Goal: Task Accomplishment & Management: Complete application form

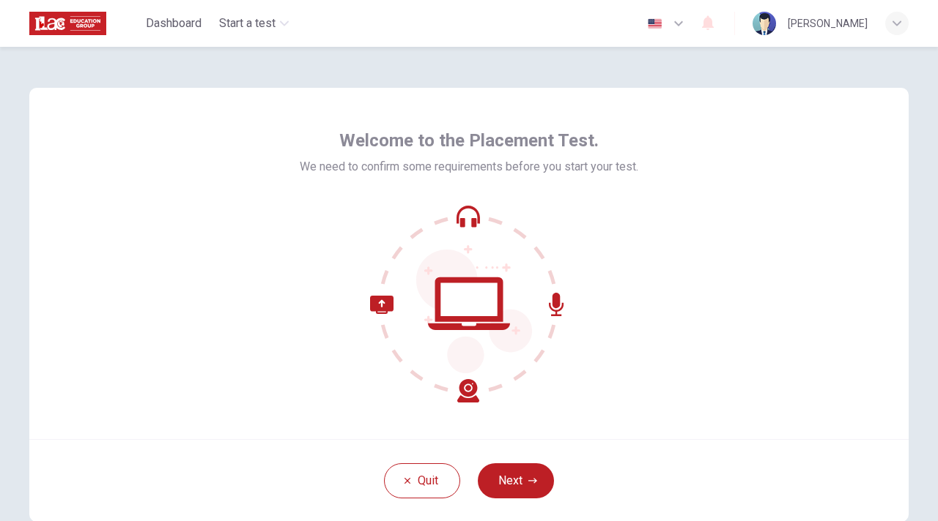
scroll to position [73, 0]
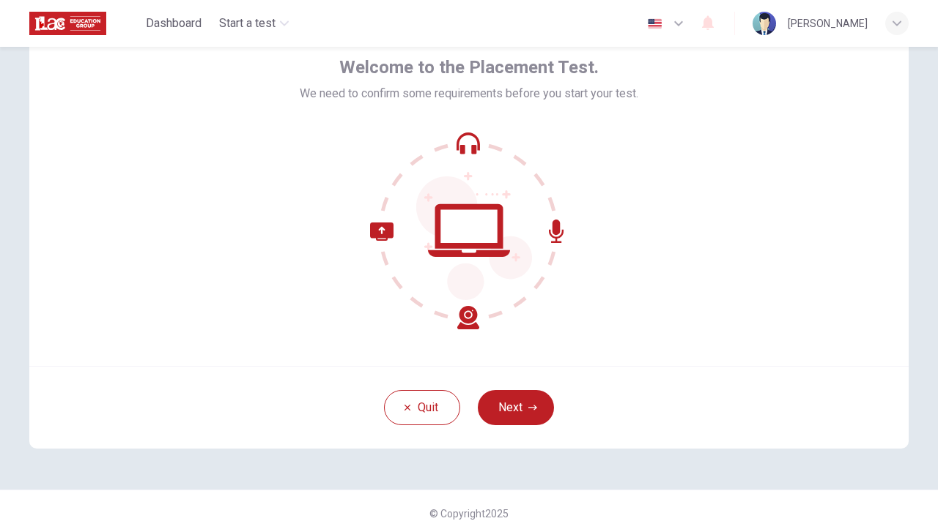
click at [515, 406] on button "Next" at bounding box center [516, 407] width 76 height 35
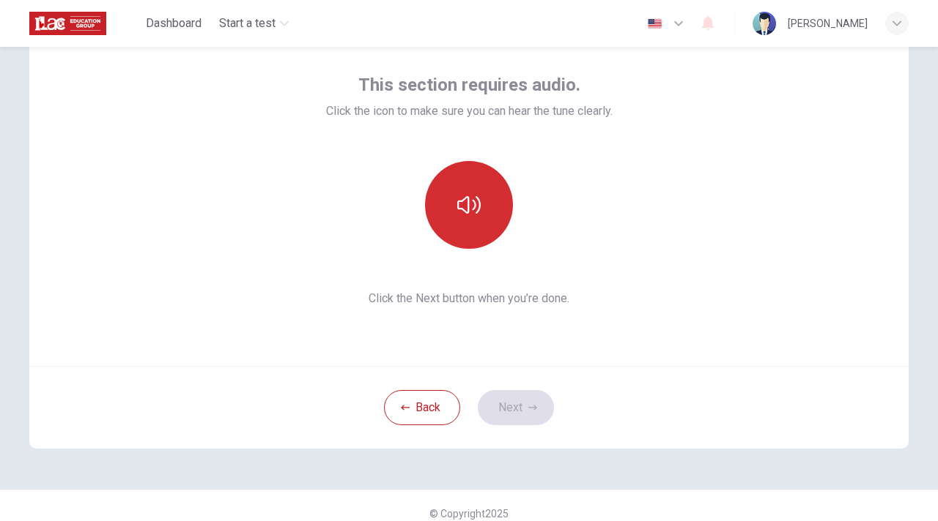
click at [471, 216] on icon "button" at bounding box center [468, 204] width 23 height 23
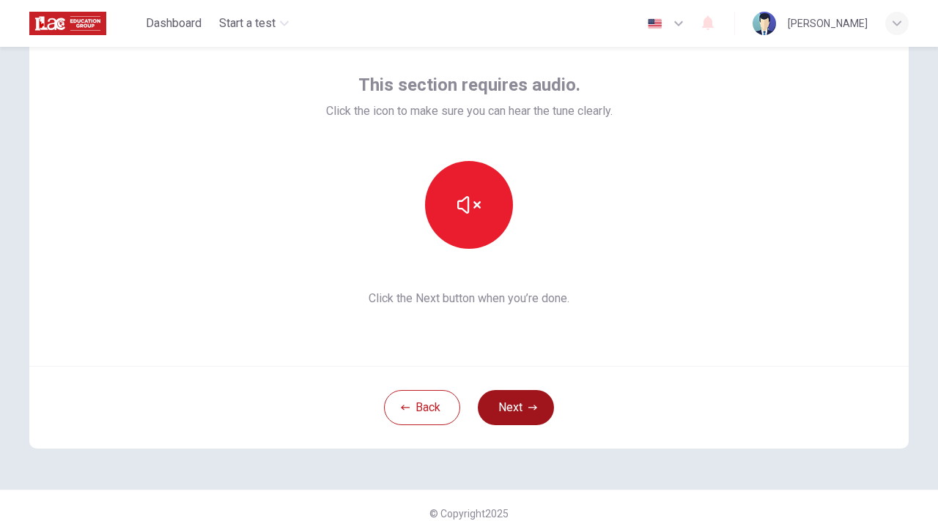
click at [516, 412] on button "Next" at bounding box center [516, 407] width 76 height 35
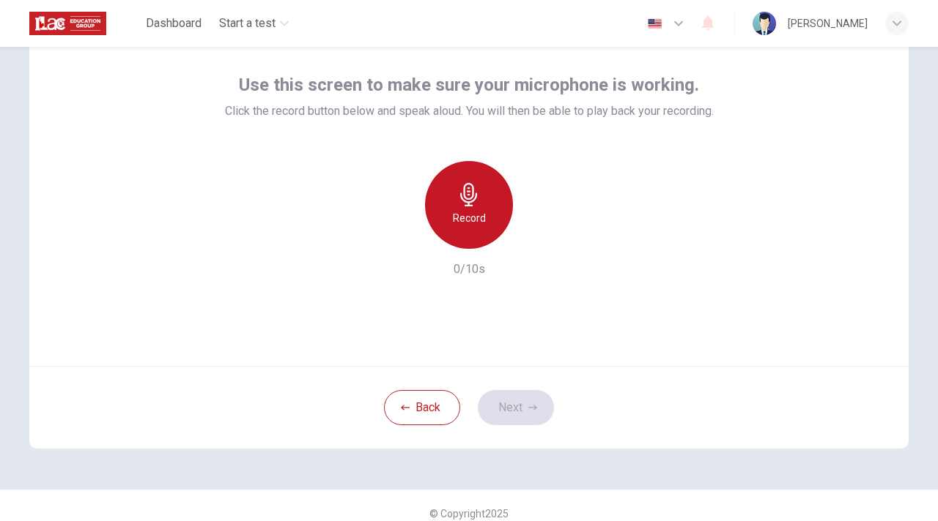
click at [460, 193] on icon "button" at bounding box center [468, 194] width 17 height 23
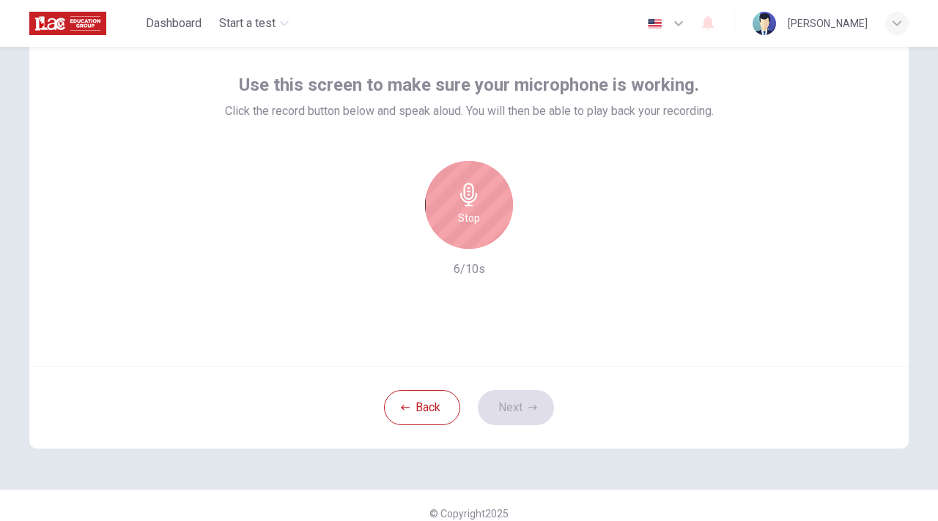
click at [476, 209] on div "Stop" at bounding box center [469, 205] width 88 height 88
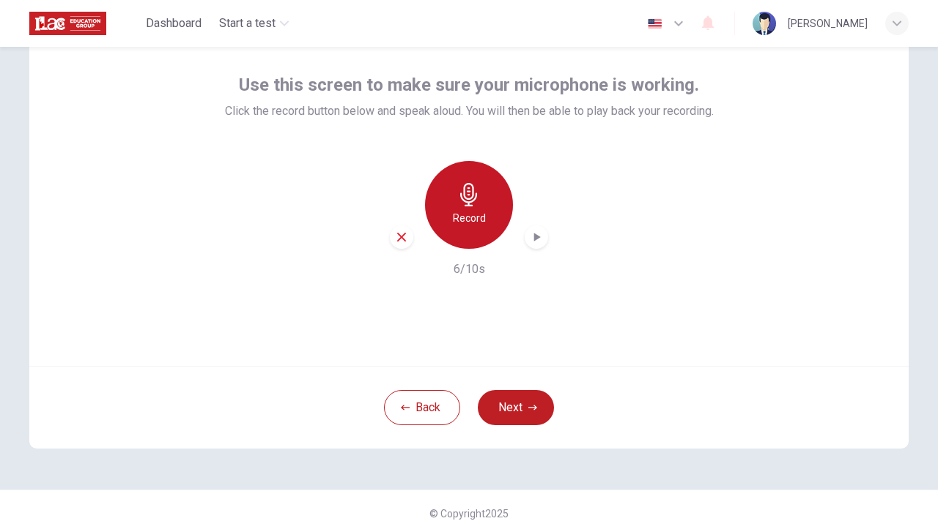
click at [464, 202] on icon "button" at bounding box center [468, 194] width 17 height 23
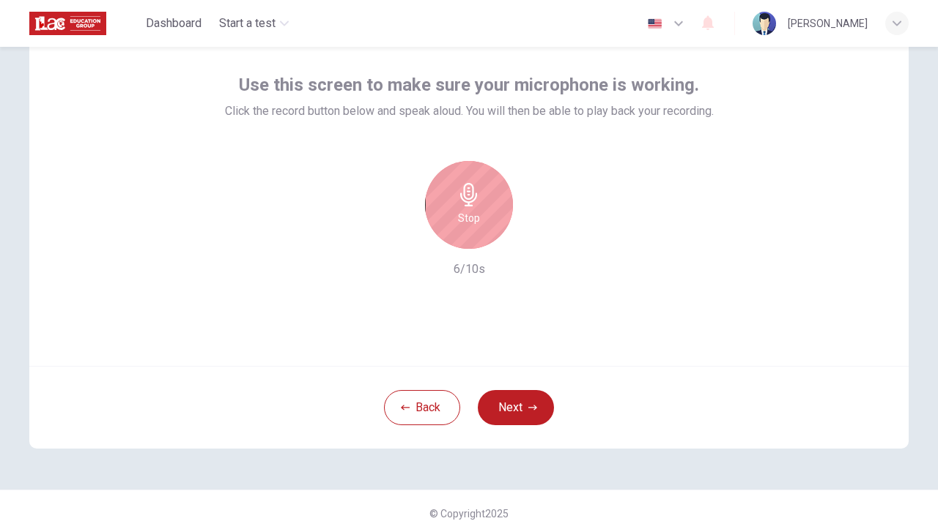
click at [468, 211] on h6 "Stop" at bounding box center [469, 218] width 22 height 18
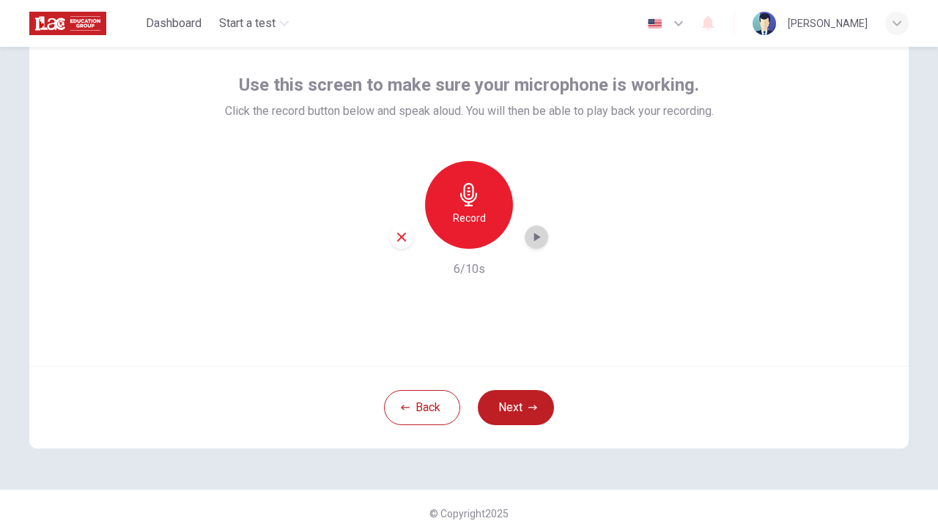
click at [535, 240] on icon "button" at bounding box center [536, 237] width 15 height 15
click at [522, 401] on button "Next" at bounding box center [516, 407] width 76 height 35
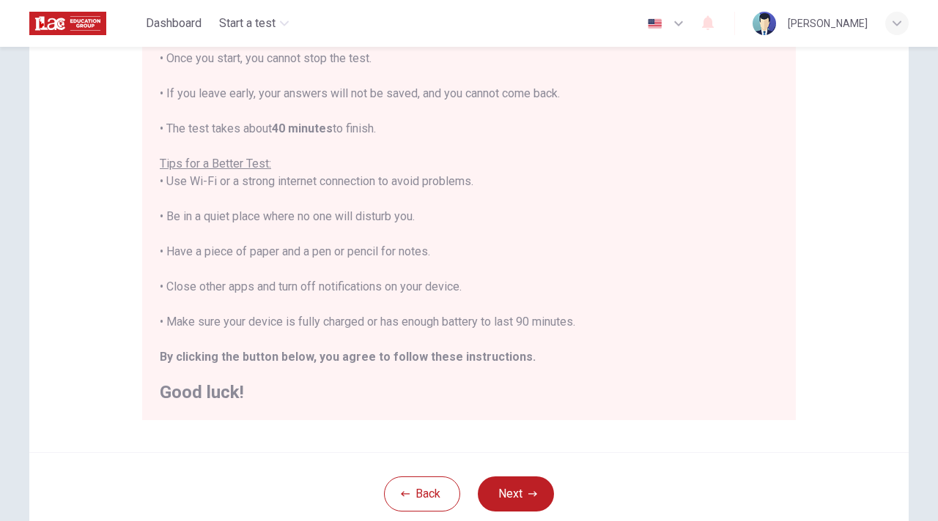
scroll to position [220, 0]
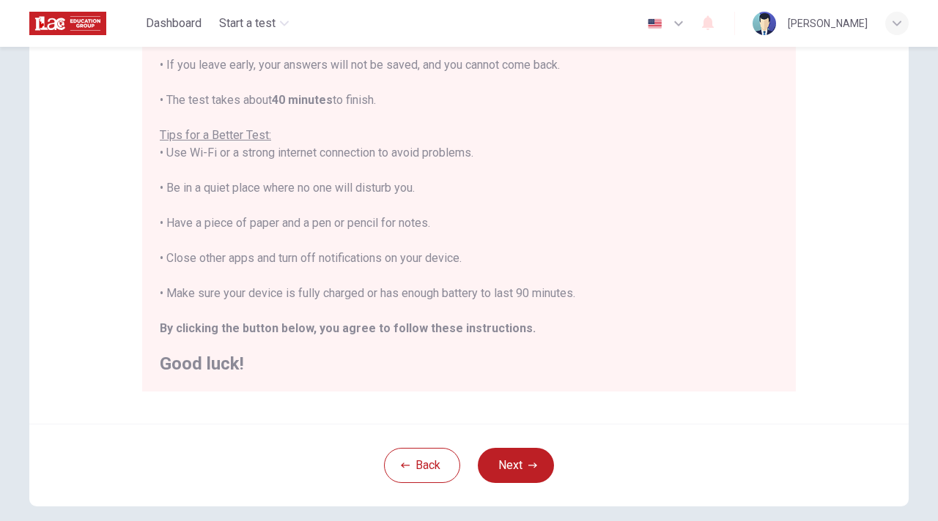
click at [687, 25] on icon "button" at bounding box center [678, 24] width 18 height 18
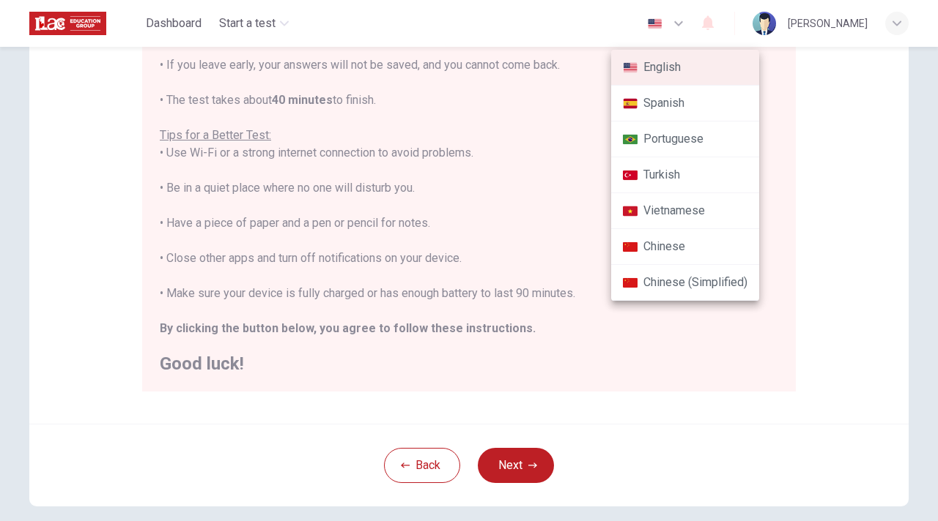
click at [693, 253] on li "Chinese" at bounding box center [685, 247] width 148 height 36
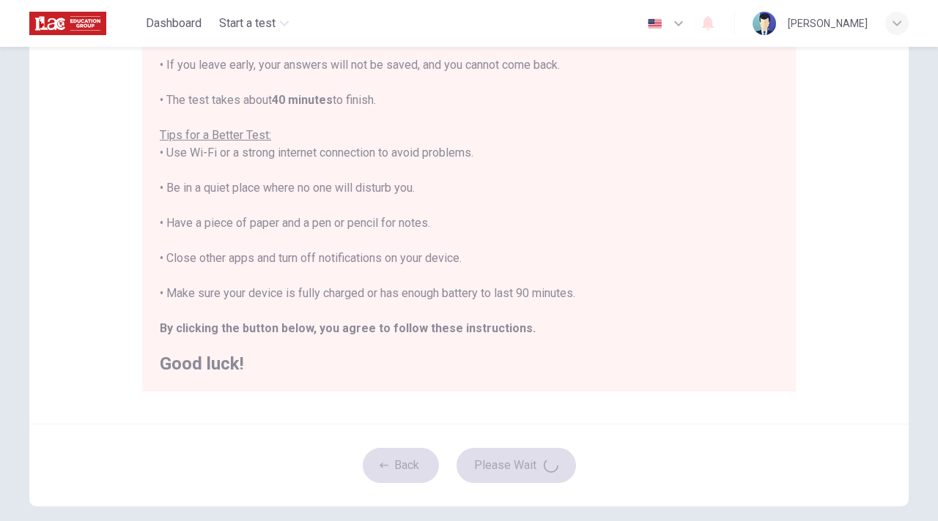
type input "zh"
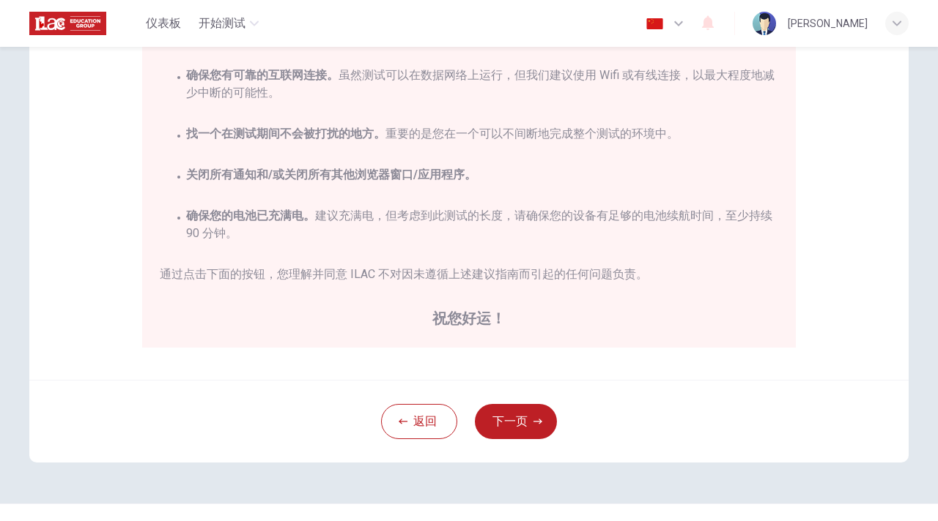
scroll to position [293, 0]
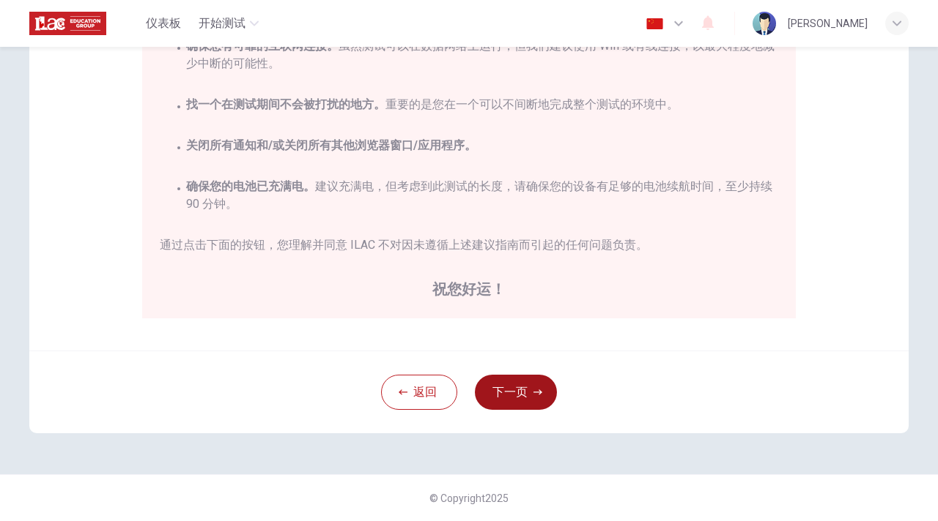
click at [526, 395] on button "下一页" at bounding box center [516, 392] width 82 height 35
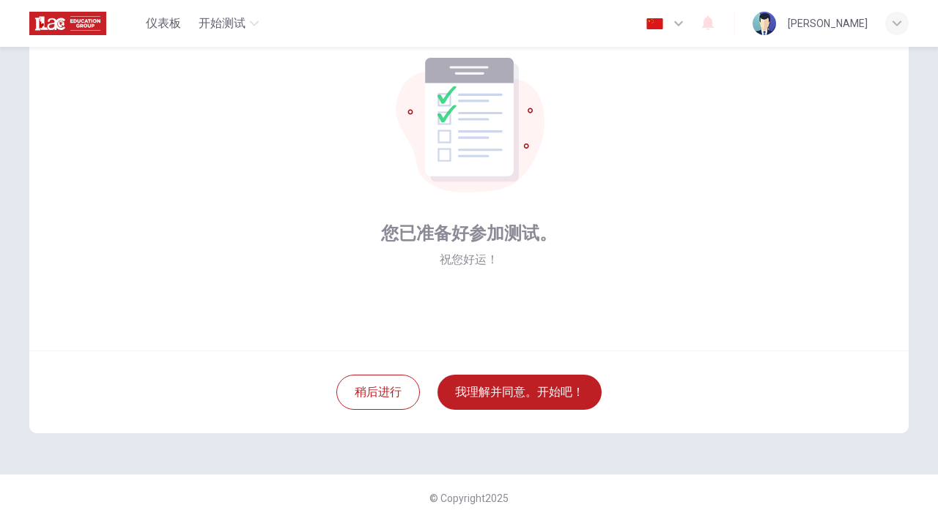
scroll to position [15, 0]
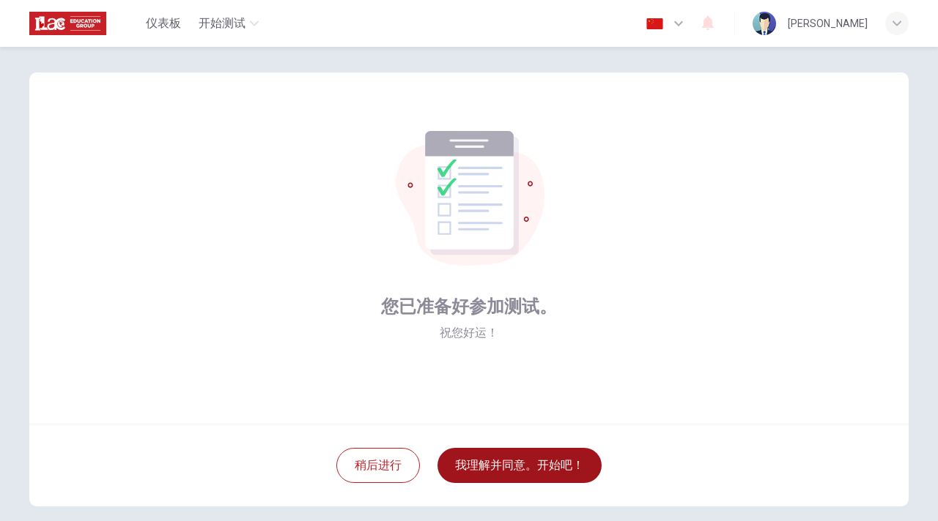
click at [527, 461] on button "我理解并同意。开始吧！" at bounding box center [519, 465] width 164 height 35
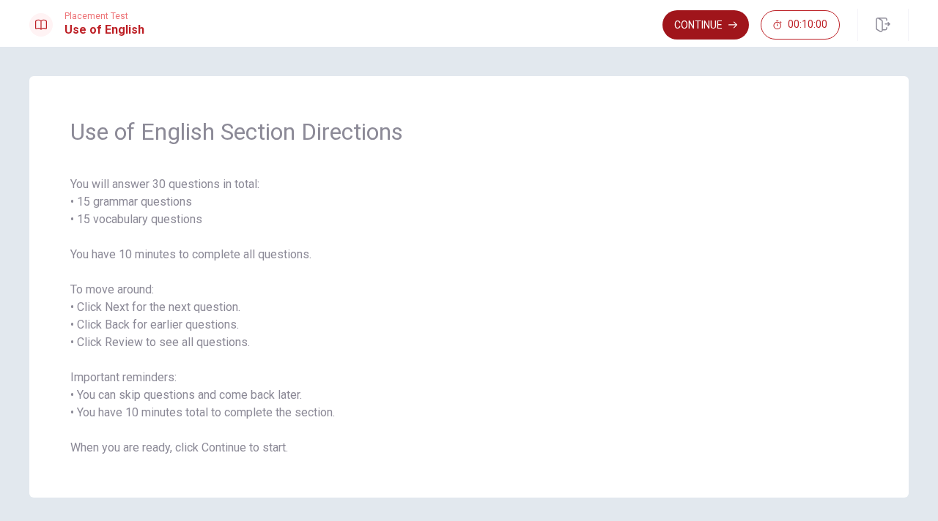
click at [703, 29] on button "Continue" at bounding box center [705, 24] width 86 height 29
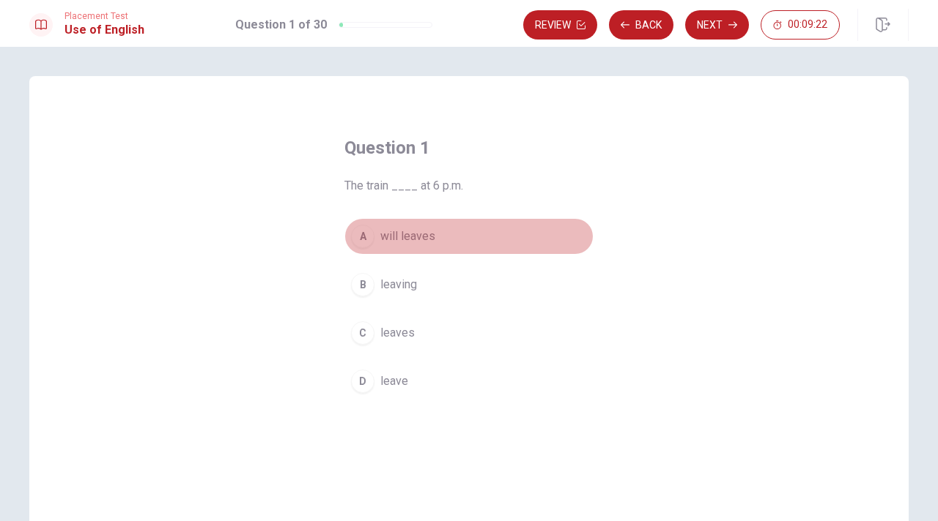
click at [360, 241] on div "A" at bounding box center [362, 236] width 23 height 23
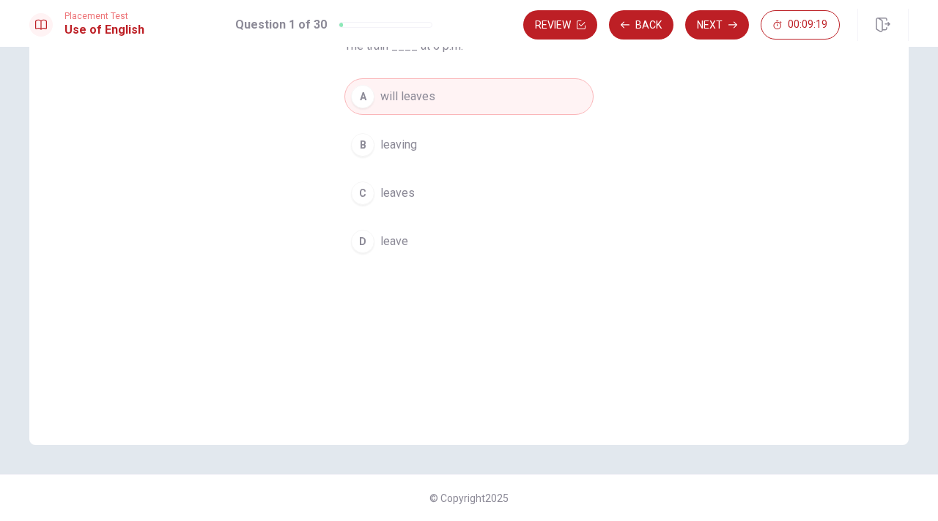
scroll to position [67, 0]
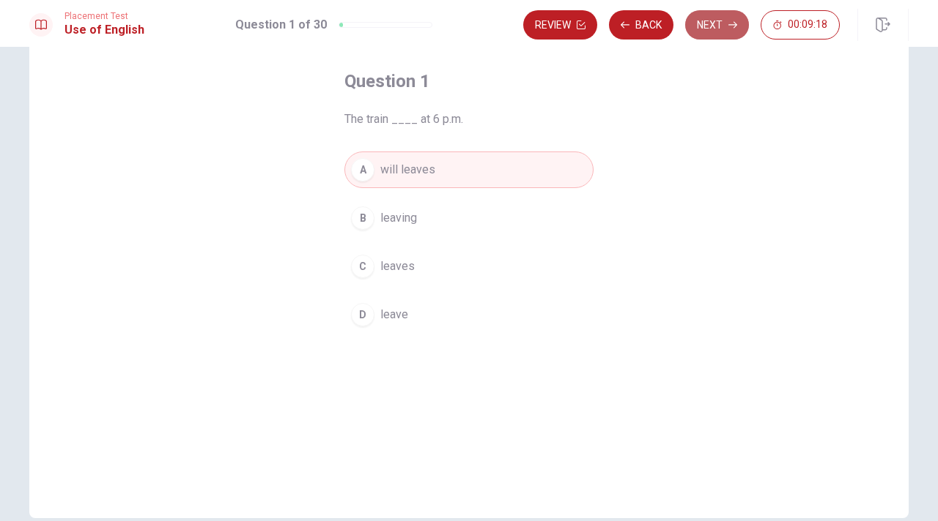
click at [716, 23] on button "Next" at bounding box center [717, 24] width 64 height 29
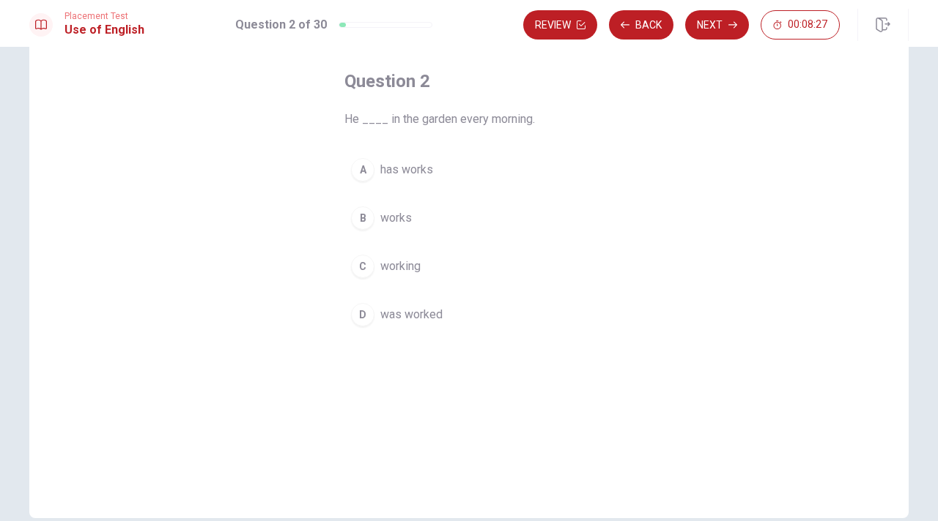
click at [427, 176] on span "has works" at bounding box center [406, 170] width 53 height 18
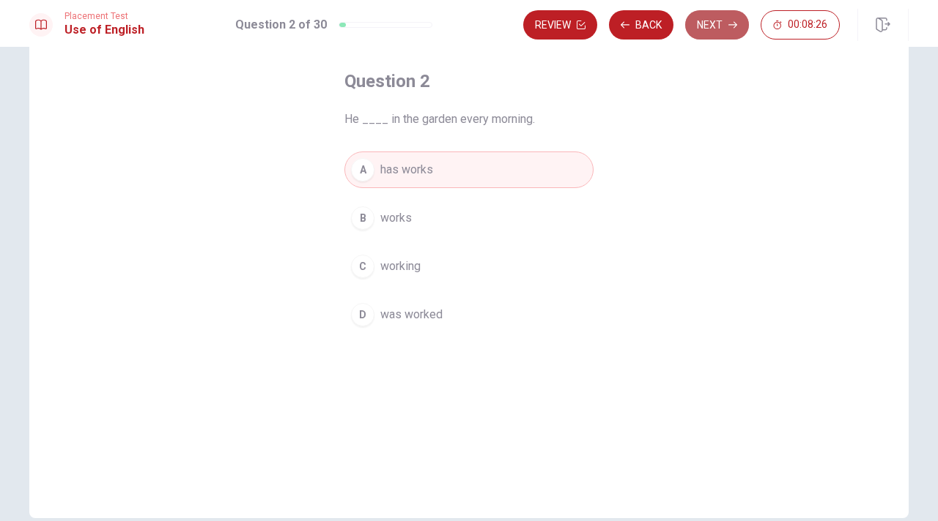
click at [720, 23] on button "Next" at bounding box center [717, 24] width 64 height 29
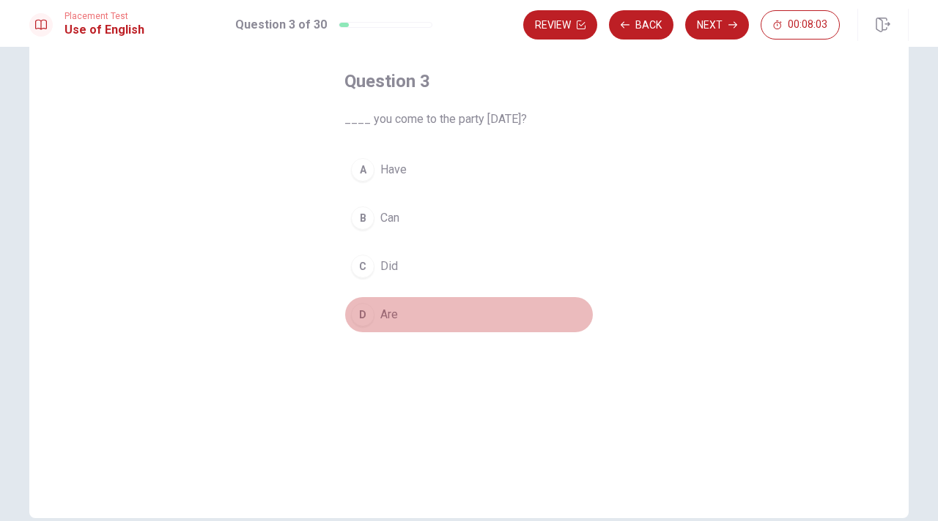
click at [387, 313] on span "Are" at bounding box center [389, 315] width 18 height 18
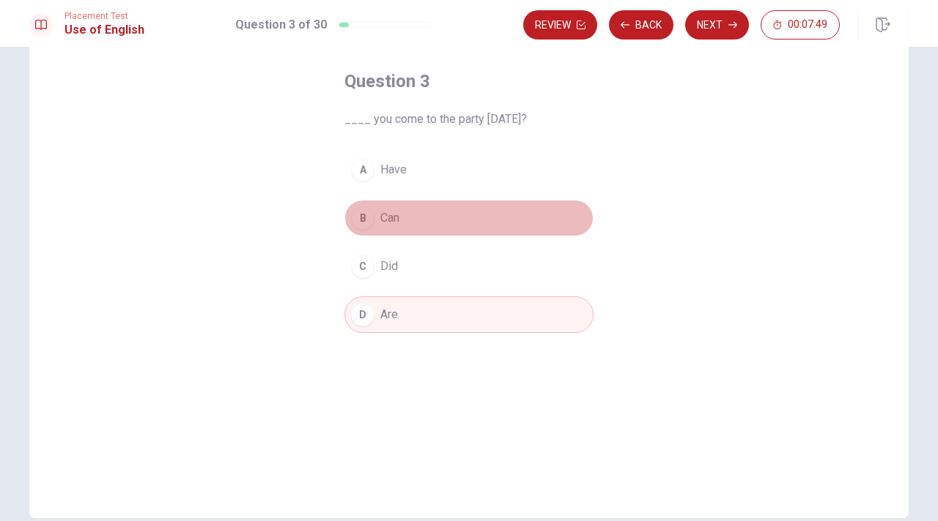
click at [382, 215] on span "Can" at bounding box center [389, 218] width 19 height 18
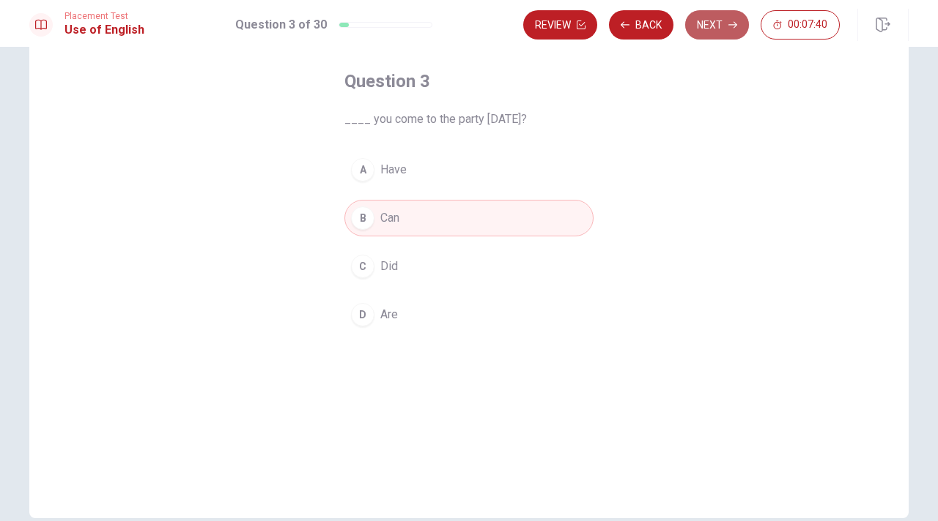
click at [721, 29] on button "Next" at bounding box center [717, 24] width 64 height 29
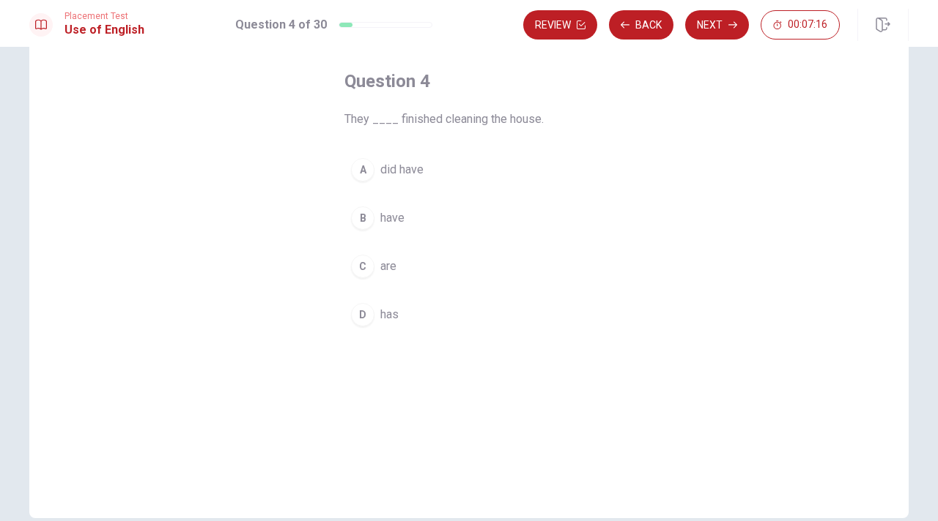
click at [398, 275] on button "C are" at bounding box center [468, 266] width 249 height 37
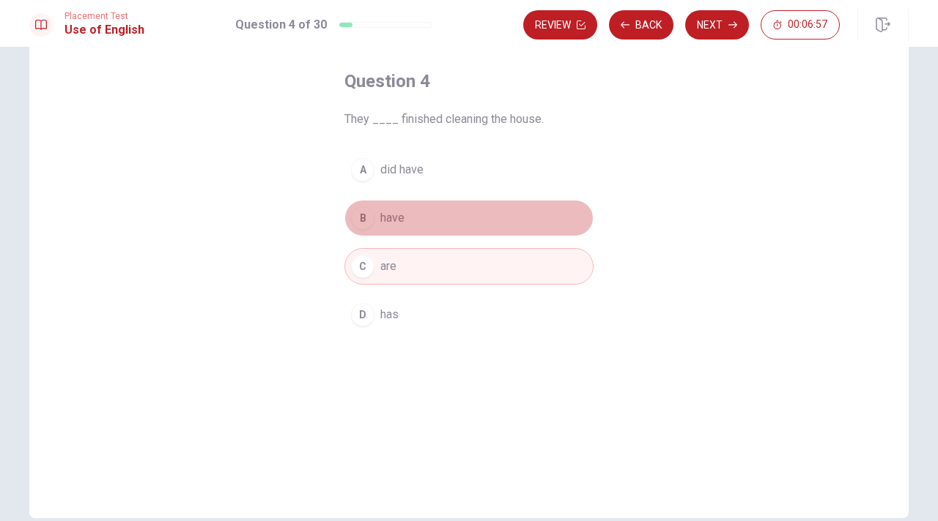
click at [385, 215] on span "have" at bounding box center [392, 218] width 24 height 18
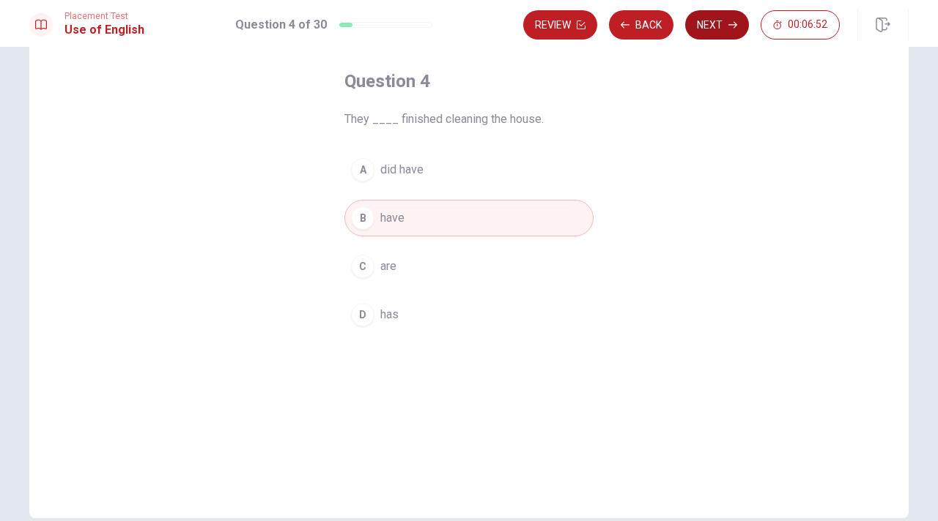
click at [716, 23] on button "Next" at bounding box center [717, 24] width 64 height 29
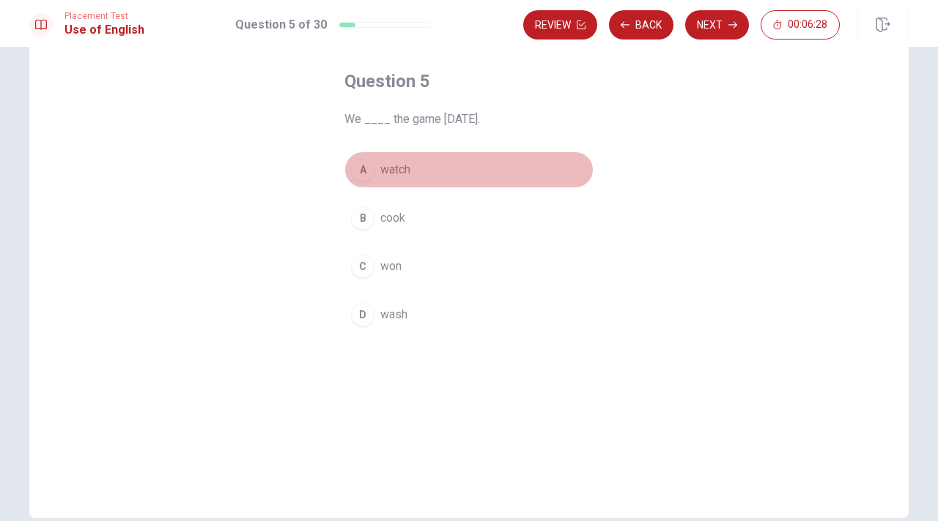
click at [406, 174] on span "watch" at bounding box center [395, 170] width 30 height 18
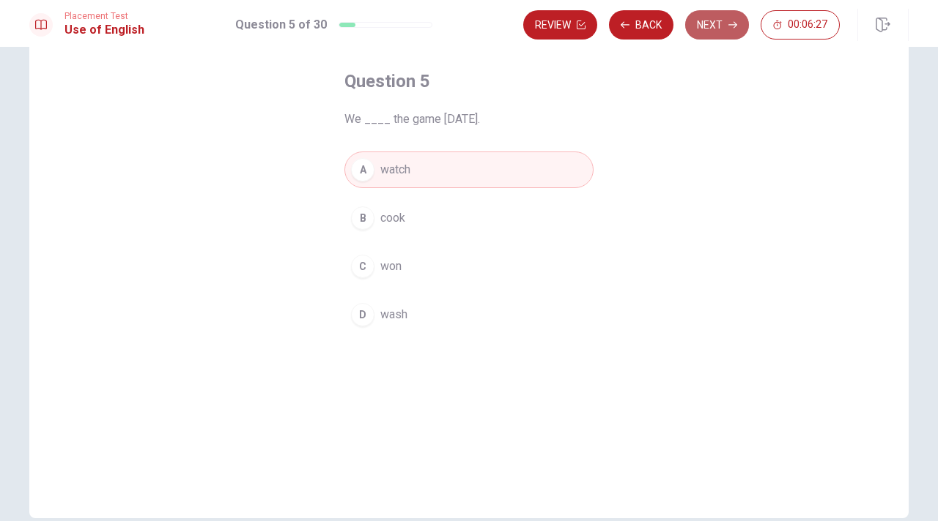
click at [723, 22] on button "Next" at bounding box center [717, 24] width 64 height 29
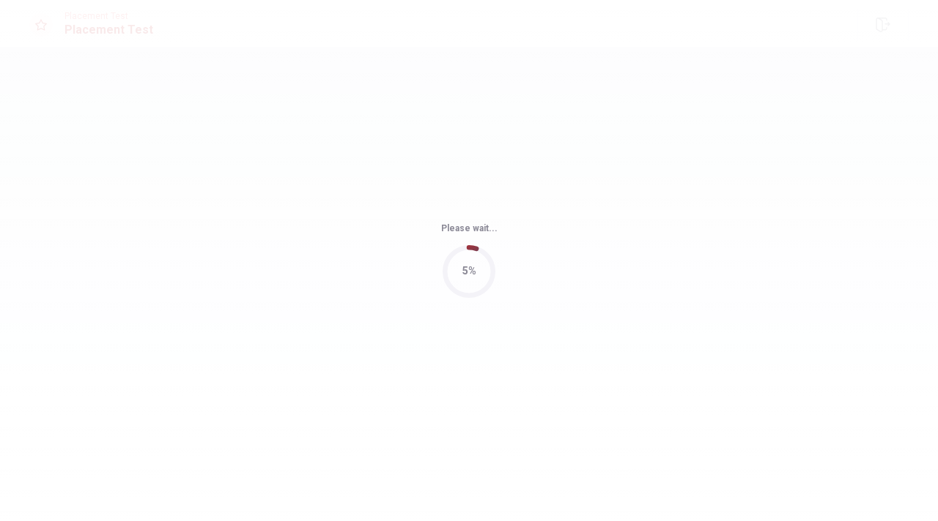
scroll to position [0, 0]
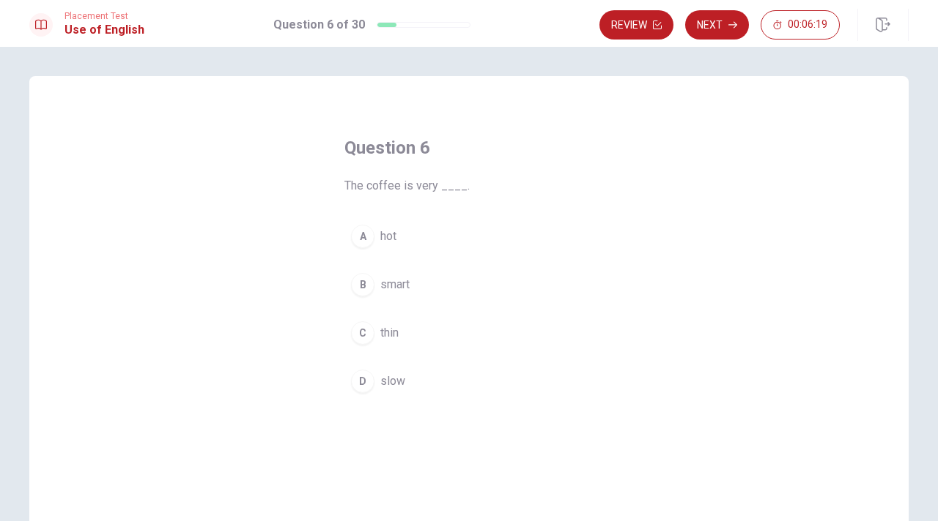
click at [371, 243] on button "A hot" at bounding box center [468, 236] width 249 height 37
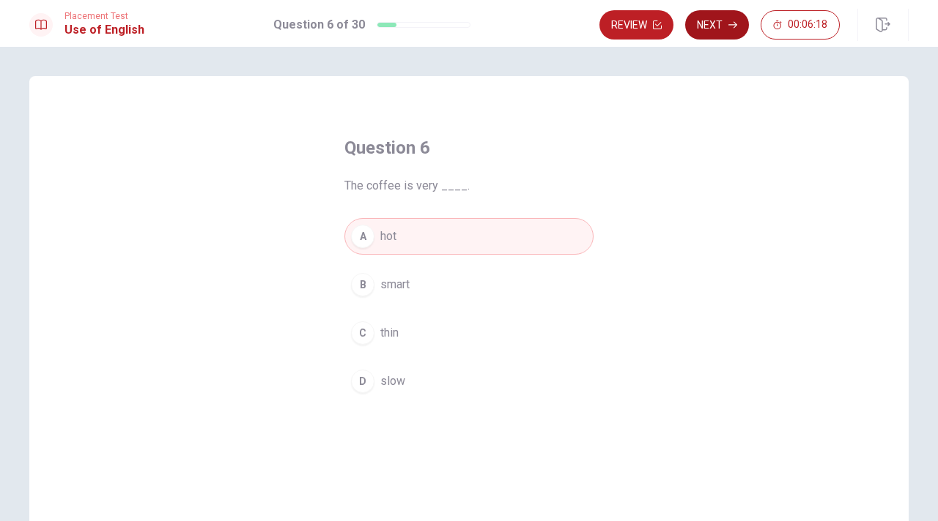
click at [710, 26] on button "Next" at bounding box center [717, 24] width 64 height 29
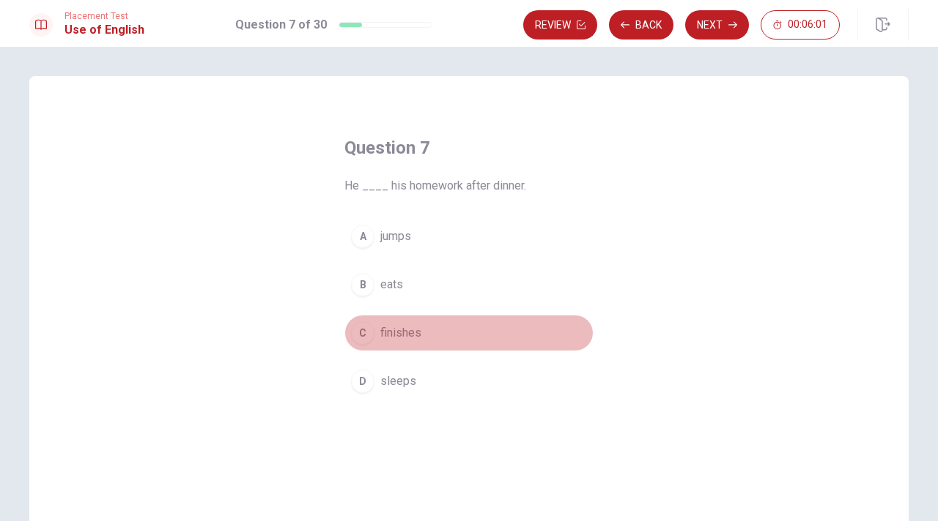
click at [401, 337] on span "finishes" at bounding box center [400, 333] width 41 height 18
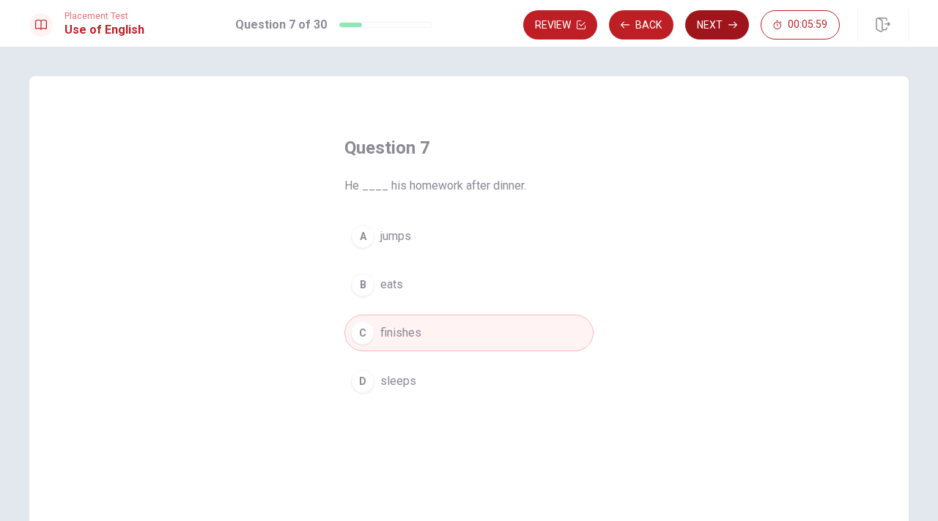
click at [717, 17] on button "Next" at bounding box center [717, 24] width 64 height 29
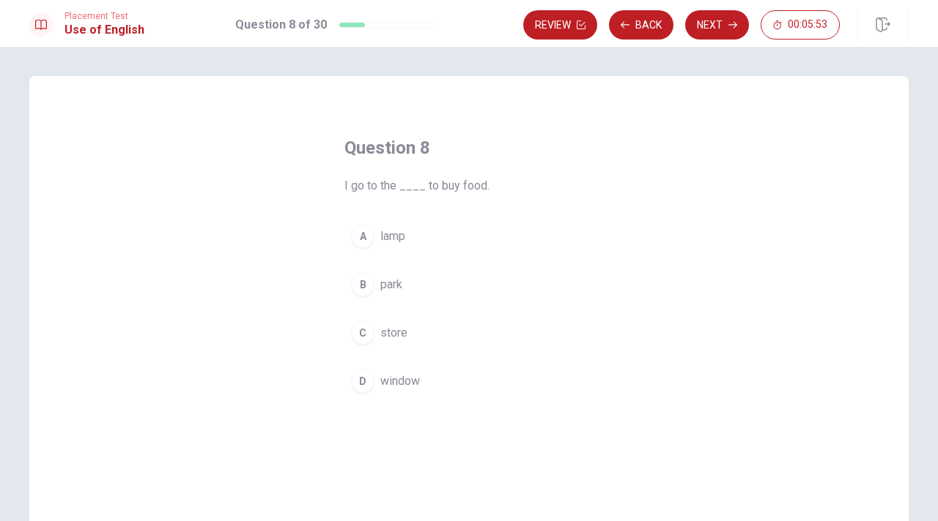
click at [401, 333] on span "store" at bounding box center [393, 333] width 27 height 18
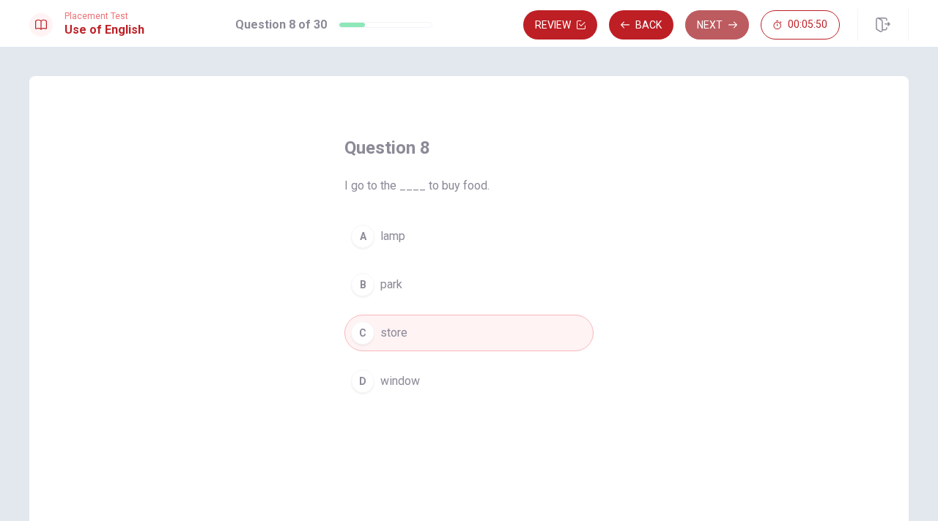
click at [695, 28] on button "Next" at bounding box center [717, 24] width 64 height 29
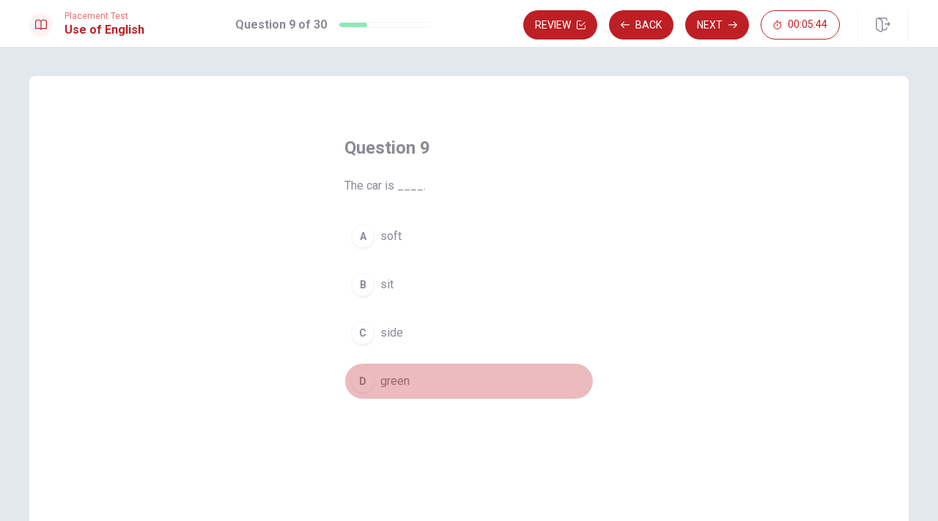
click at [368, 384] on div "D" at bounding box center [362, 381] width 23 height 23
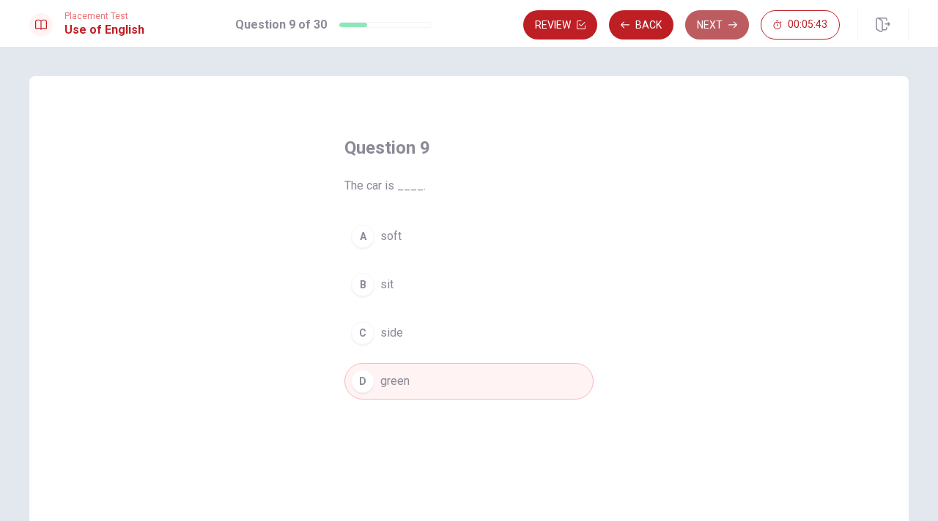
click at [709, 29] on button "Next" at bounding box center [717, 24] width 64 height 29
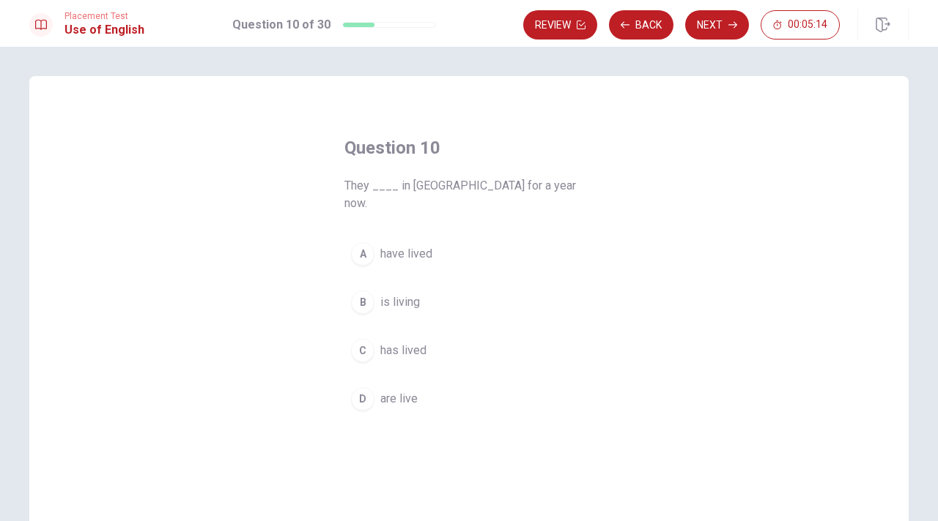
click at [417, 245] on span "have lived" at bounding box center [406, 254] width 52 height 18
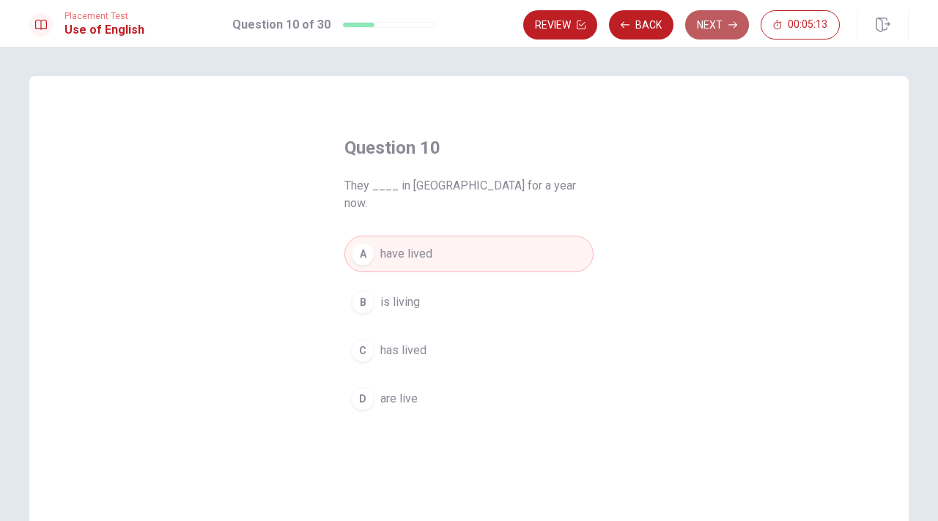
click at [722, 24] on button "Next" at bounding box center [717, 24] width 64 height 29
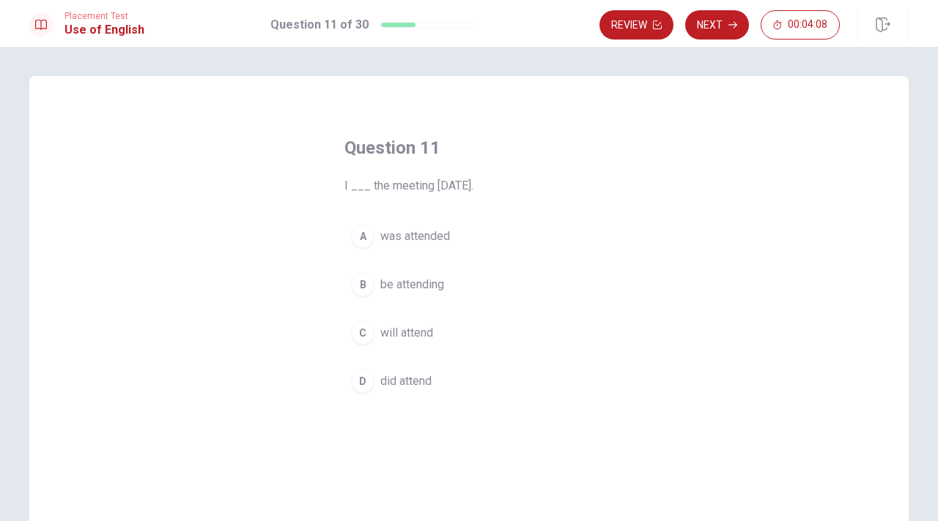
click at [405, 338] on span "will attend" at bounding box center [406, 333] width 53 height 18
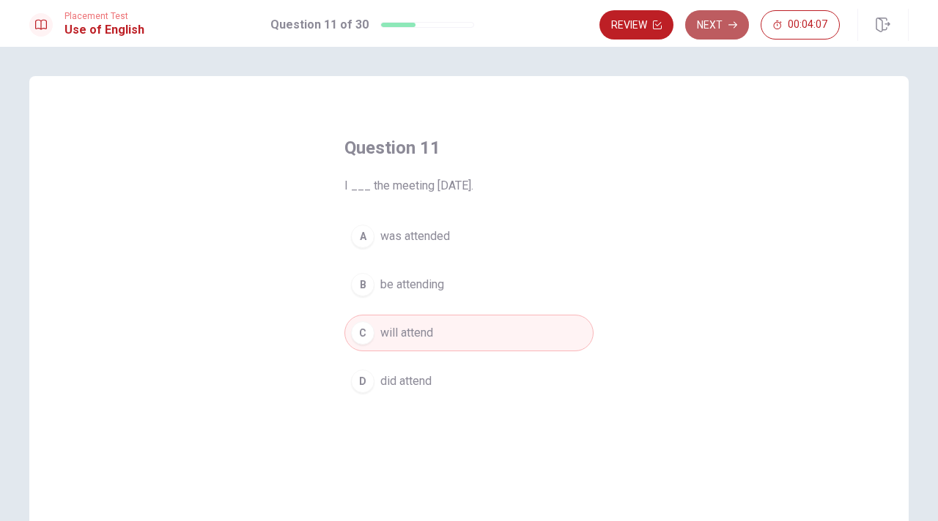
click at [709, 26] on button "Next" at bounding box center [717, 24] width 64 height 29
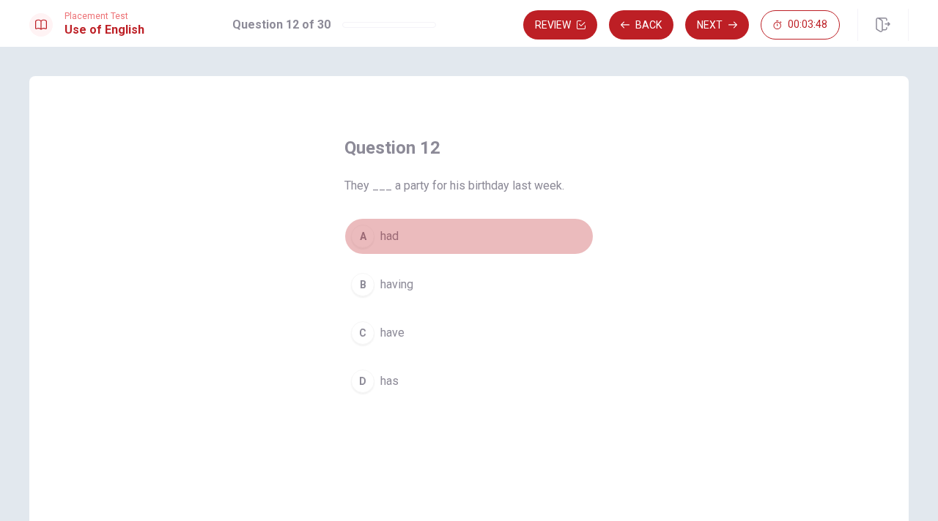
click at [391, 237] on span "had" at bounding box center [389, 237] width 18 height 18
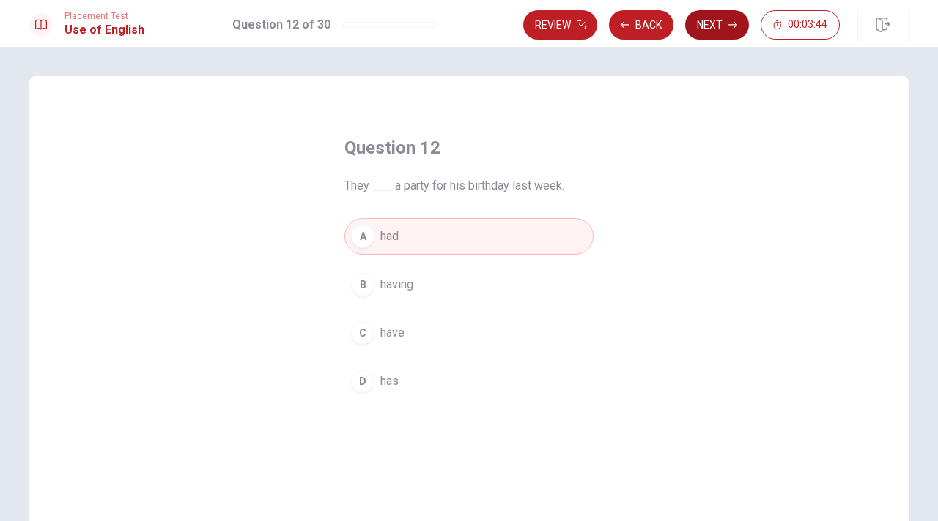
click at [716, 30] on button "Next" at bounding box center [717, 24] width 64 height 29
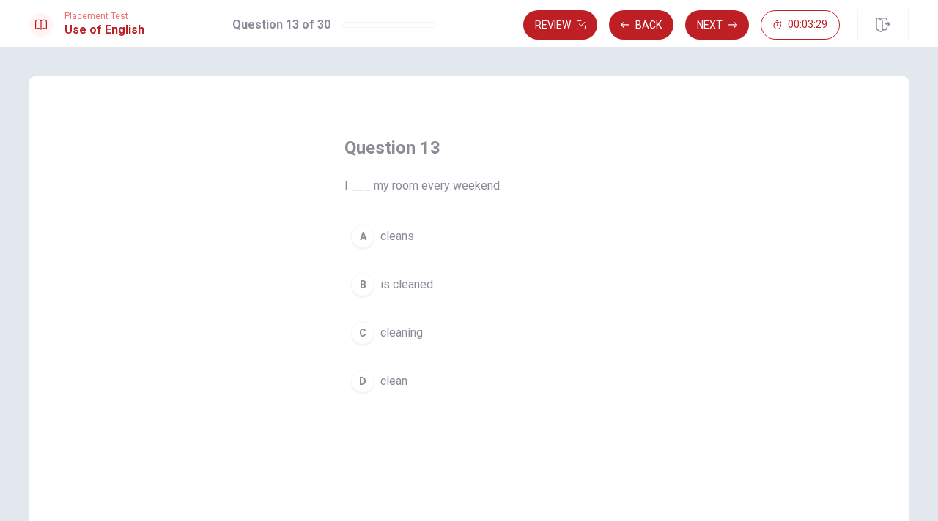
click at [387, 383] on span "clean" at bounding box center [393, 382] width 27 height 18
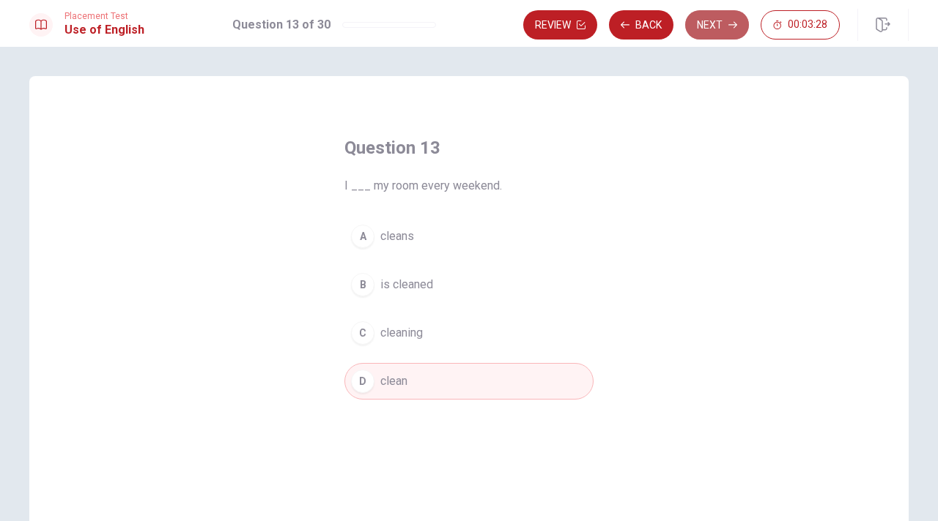
click at [704, 31] on button "Next" at bounding box center [717, 24] width 64 height 29
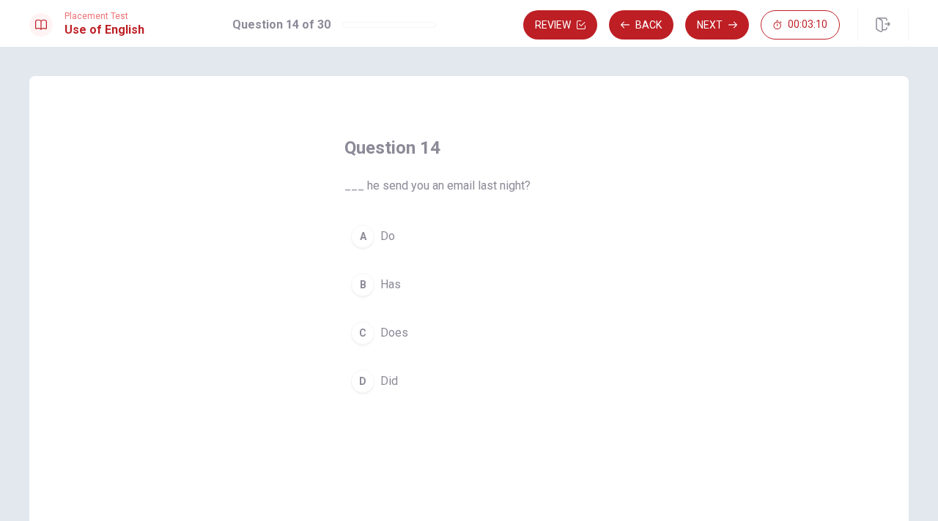
click at [396, 341] on span "Does" at bounding box center [394, 333] width 28 height 18
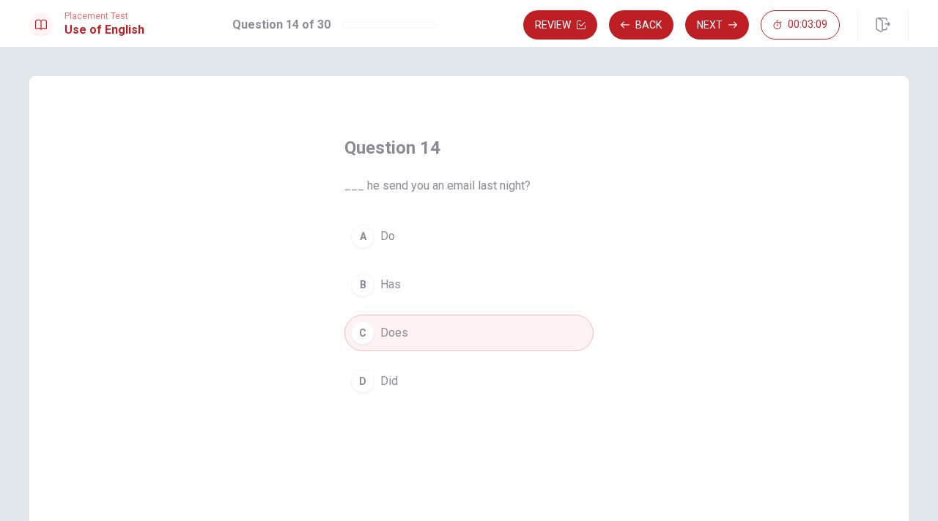
click at [705, 29] on button "Next" at bounding box center [717, 24] width 64 height 29
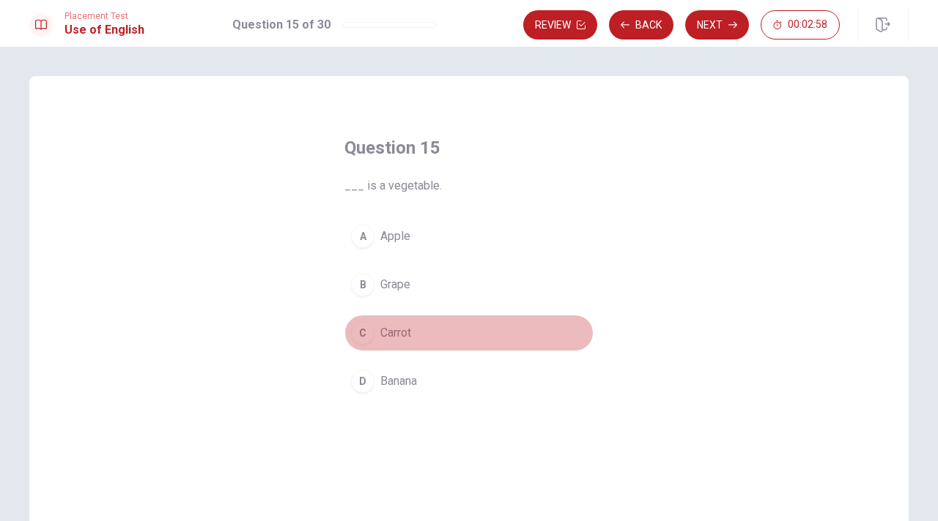
click at [398, 341] on span "Carrot" at bounding box center [395, 333] width 31 height 18
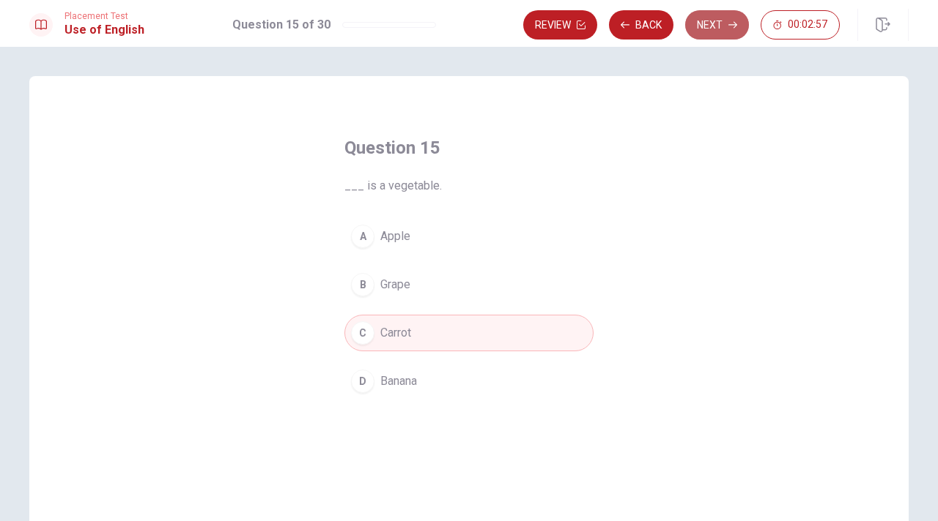
click at [716, 26] on button "Next" at bounding box center [717, 24] width 64 height 29
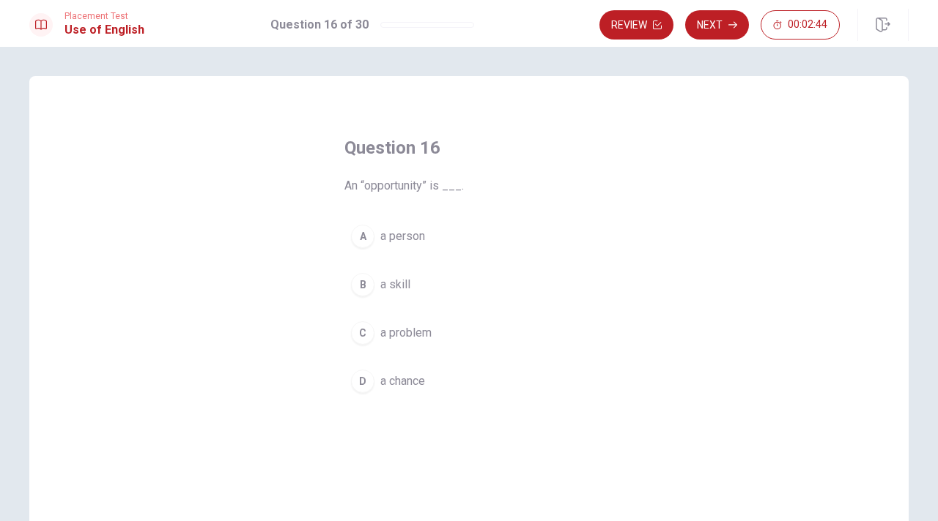
click at [362, 241] on div "A" at bounding box center [362, 236] width 23 height 23
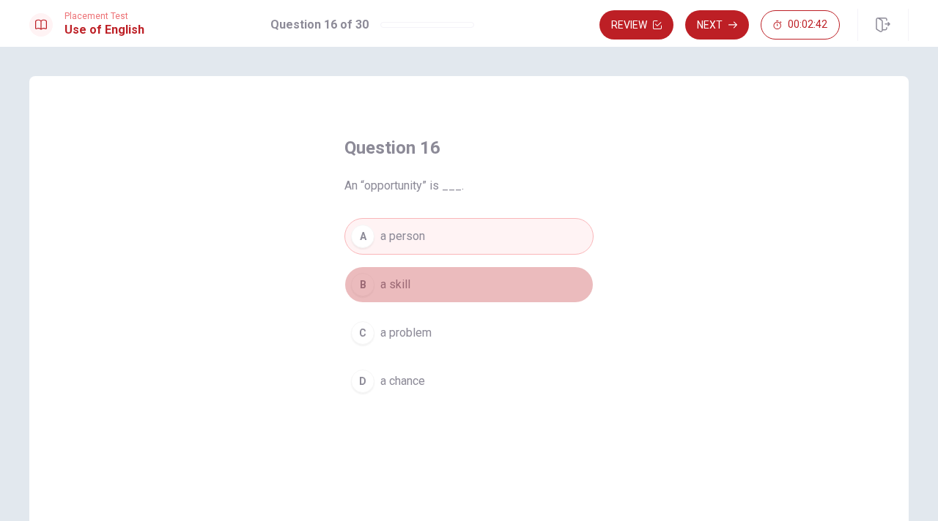
click at [357, 290] on div "B" at bounding box center [362, 284] width 23 height 23
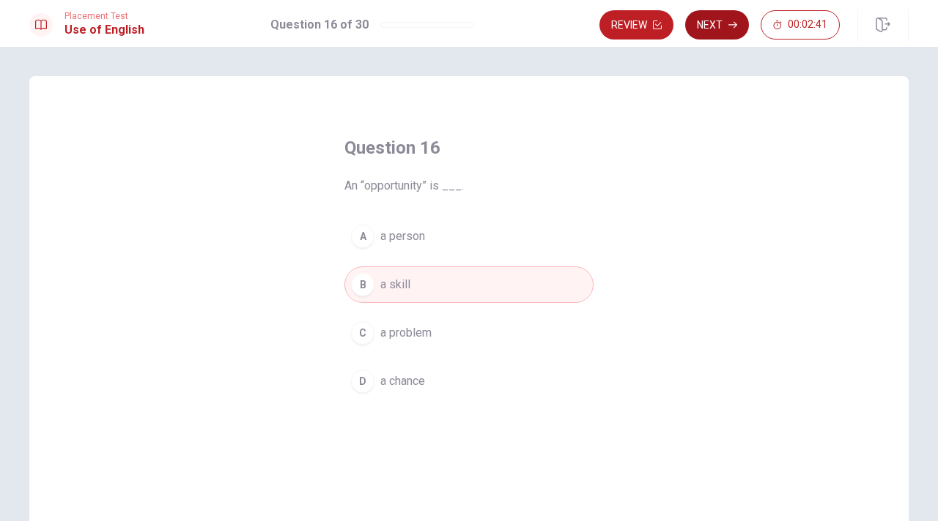
click at [727, 26] on button "Next" at bounding box center [717, 24] width 64 height 29
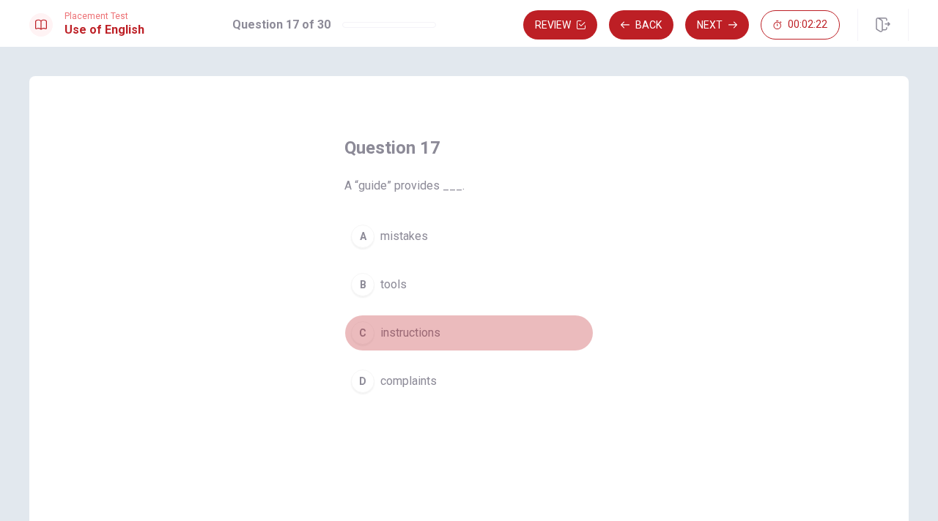
click at [364, 338] on div "C" at bounding box center [362, 333] width 23 height 23
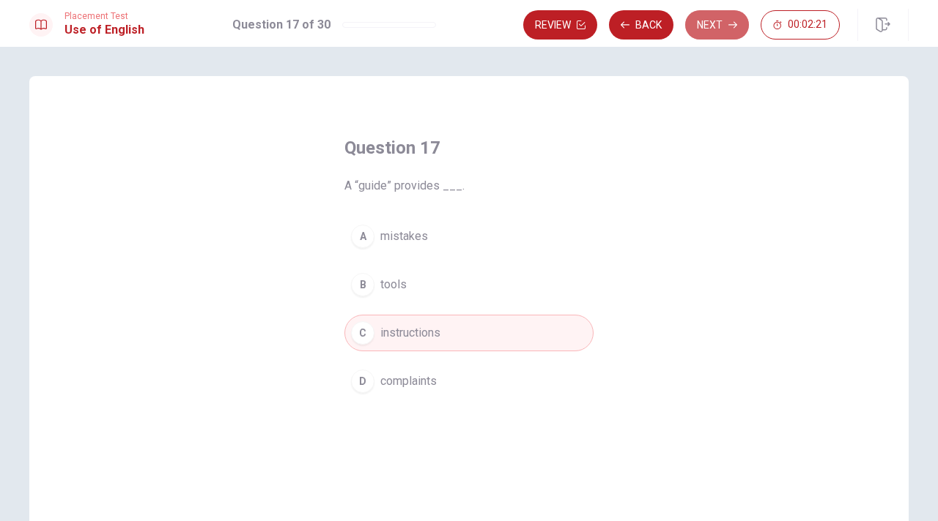
click at [725, 29] on button "Next" at bounding box center [717, 24] width 64 height 29
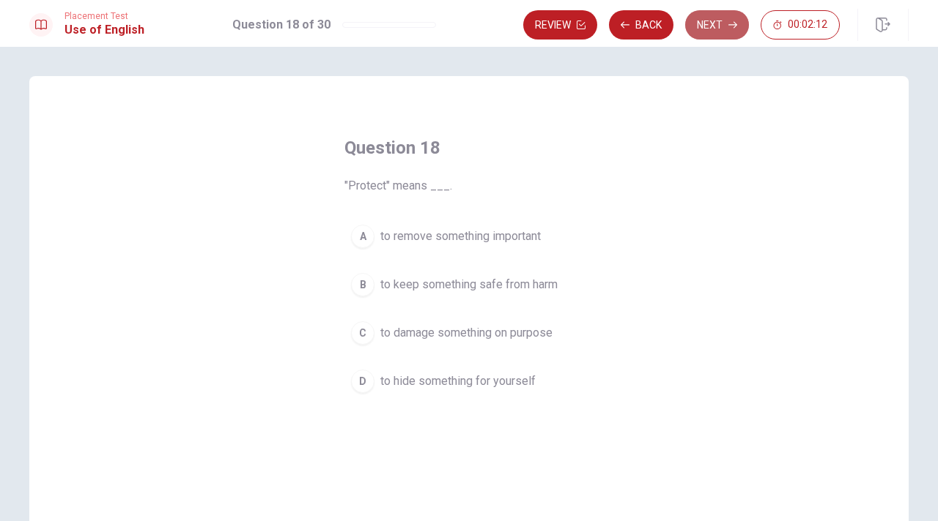
click at [694, 30] on button "Next" at bounding box center [717, 24] width 64 height 29
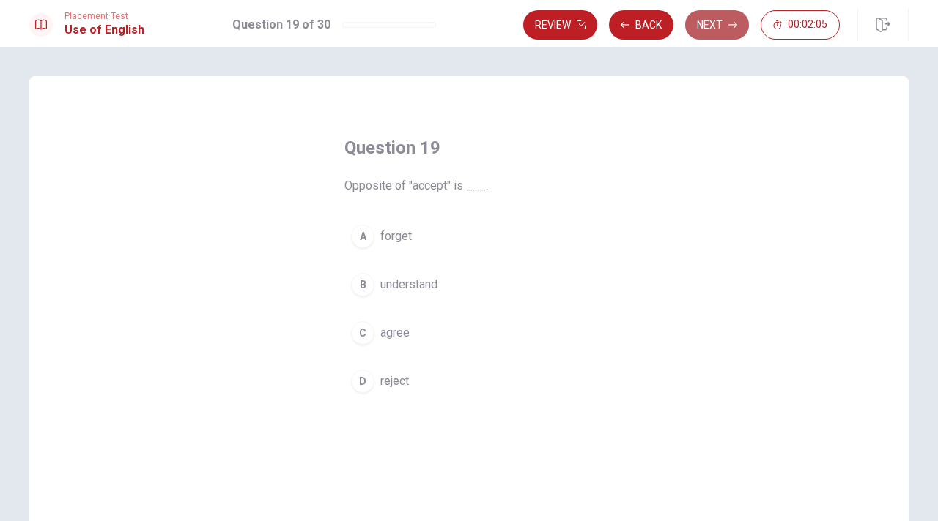
click at [708, 24] on button "Next" at bounding box center [717, 24] width 64 height 29
click at [357, 336] on div "C" at bounding box center [362, 333] width 23 height 23
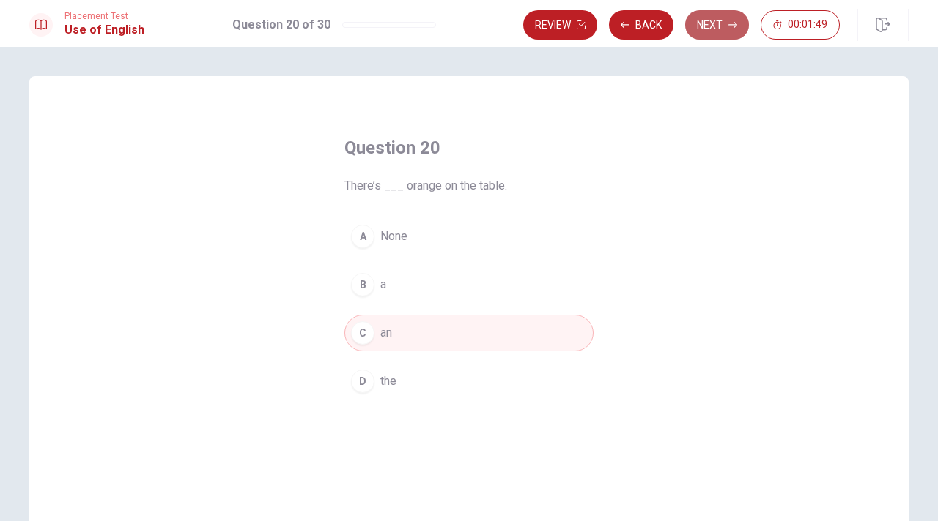
click at [710, 36] on button "Next" at bounding box center [717, 24] width 64 height 29
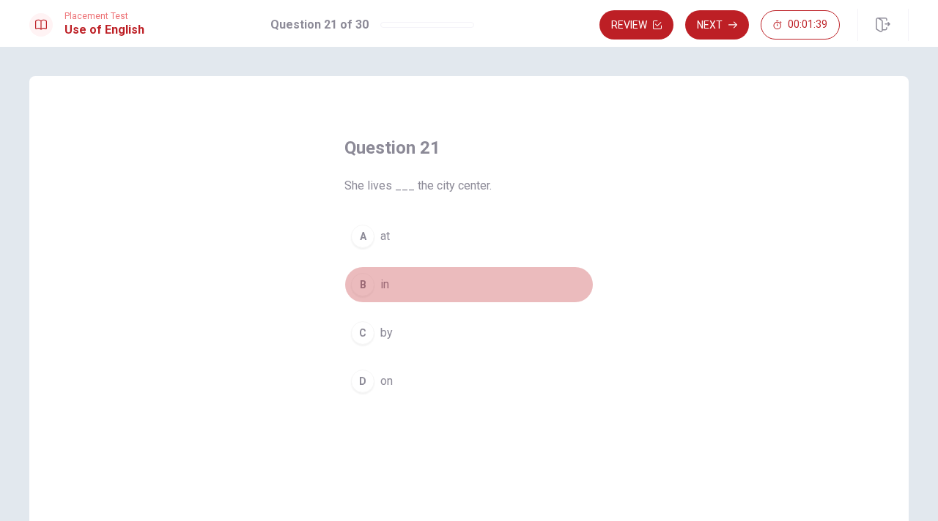
click at [366, 292] on div "B" at bounding box center [362, 284] width 23 height 23
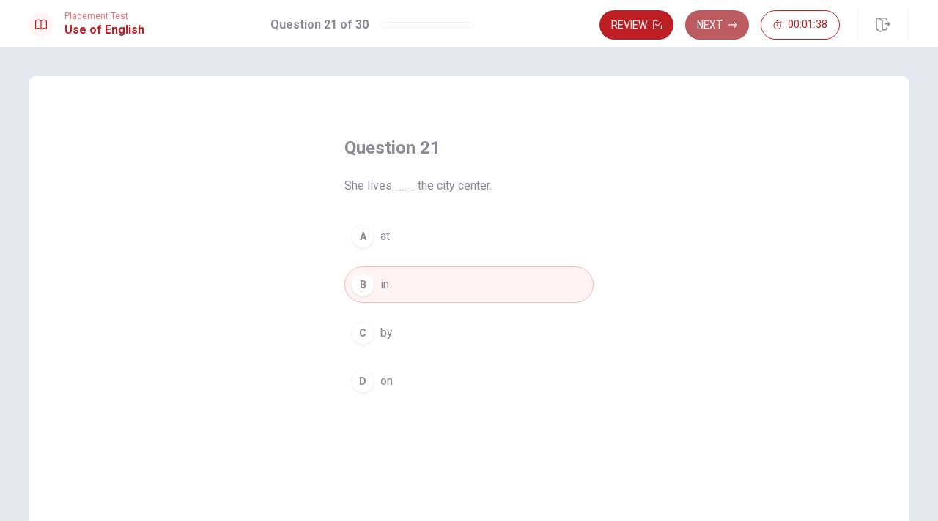
click at [719, 31] on button "Next" at bounding box center [717, 24] width 64 height 29
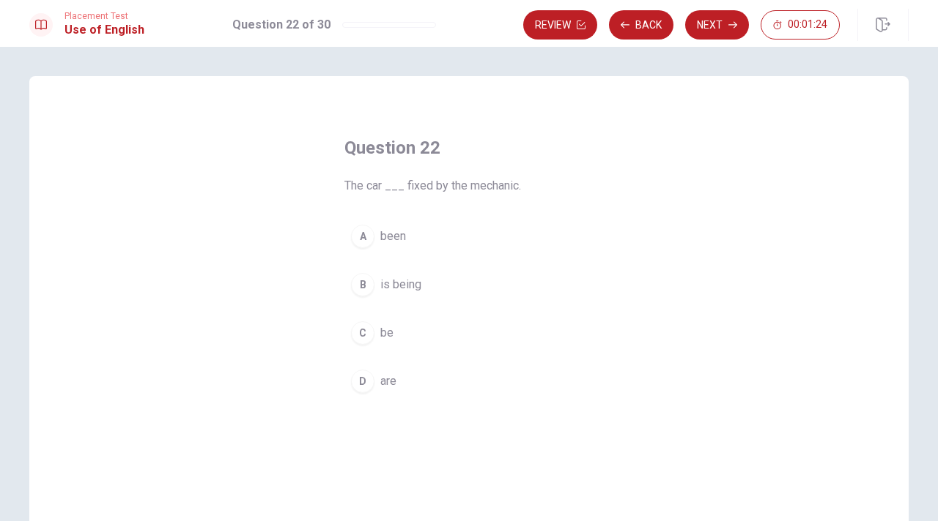
click at [357, 286] on div "B" at bounding box center [362, 284] width 23 height 23
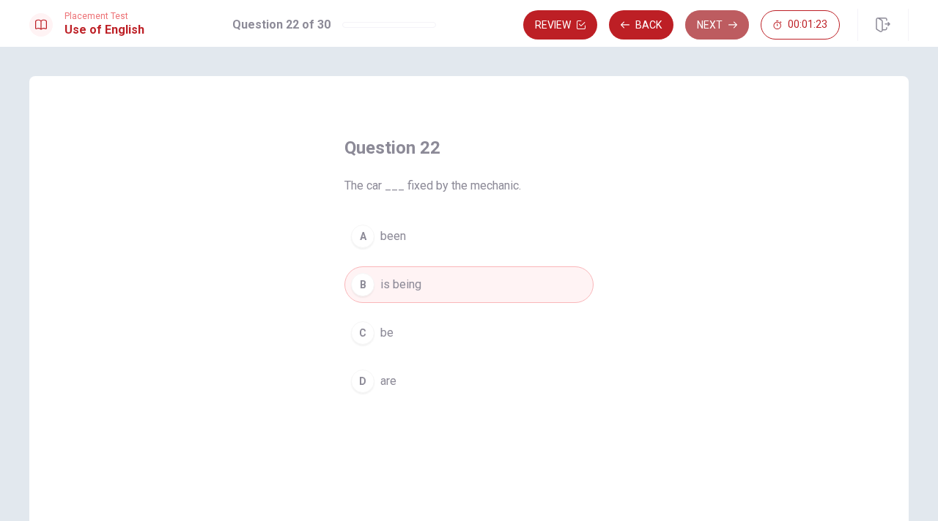
click at [731, 23] on icon "button" at bounding box center [732, 25] width 9 height 9
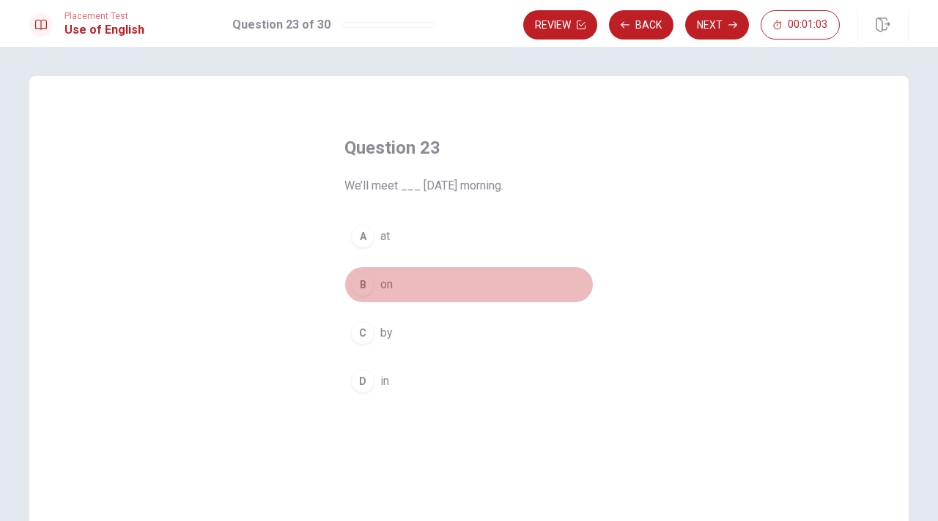
click at [357, 288] on div "B" at bounding box center [362, 284] width 23 height 23
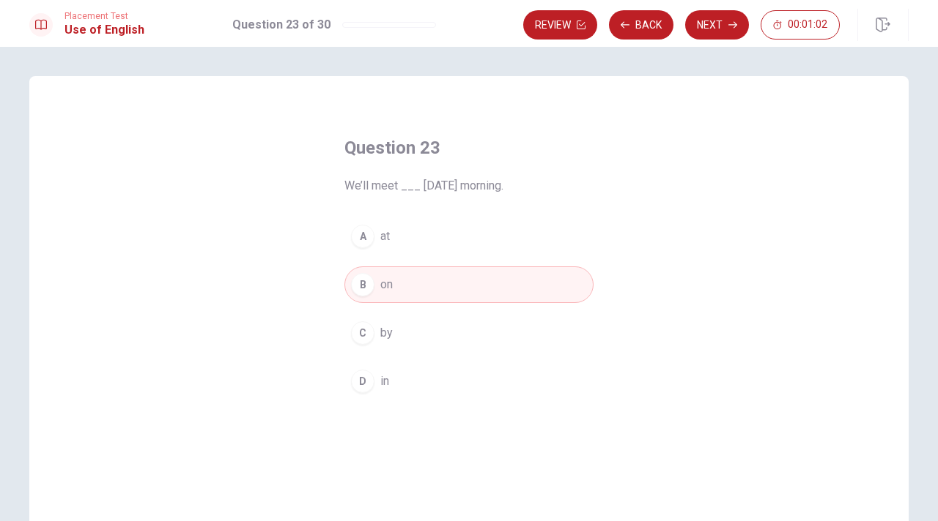
drag, startPoint x: 732, startPoint y: 31, endPoint x: 725, endPoint y: 34, distance: 7.9
click at [732, 31] on button "Next" at bounding box center [717, 24] width 64 height 29
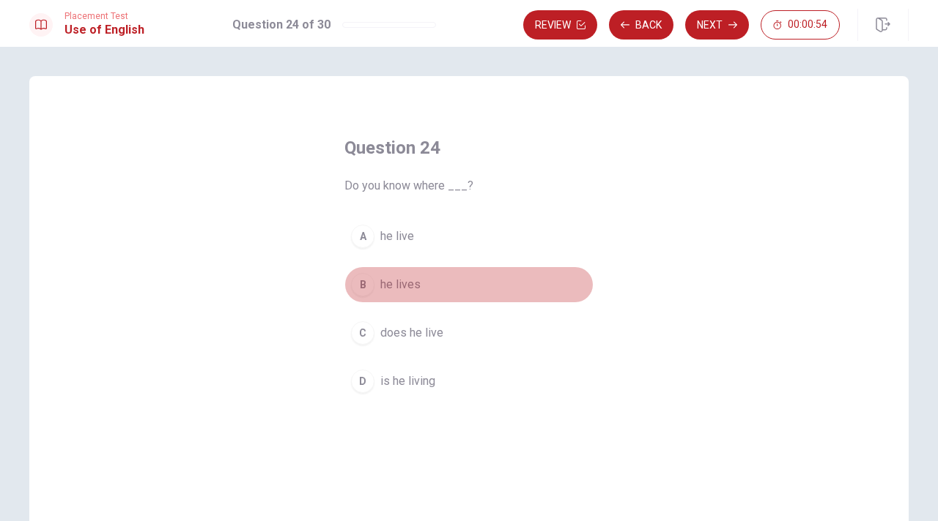
click at [358, 290] on div "B" at bounding box center [362, 284] width 23 height 23
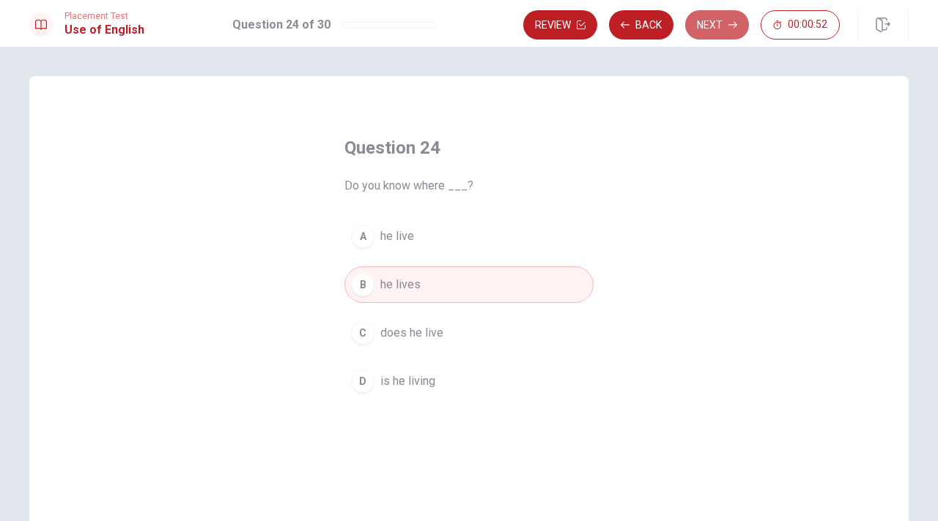
drag, startPoint x: 709, startPoint y: 22, endPoint x: 682, endPoint y: 45, distance: 35.4
click at [709, 22] on button "Next" at bounding box center [717, 24] width 64 height 29
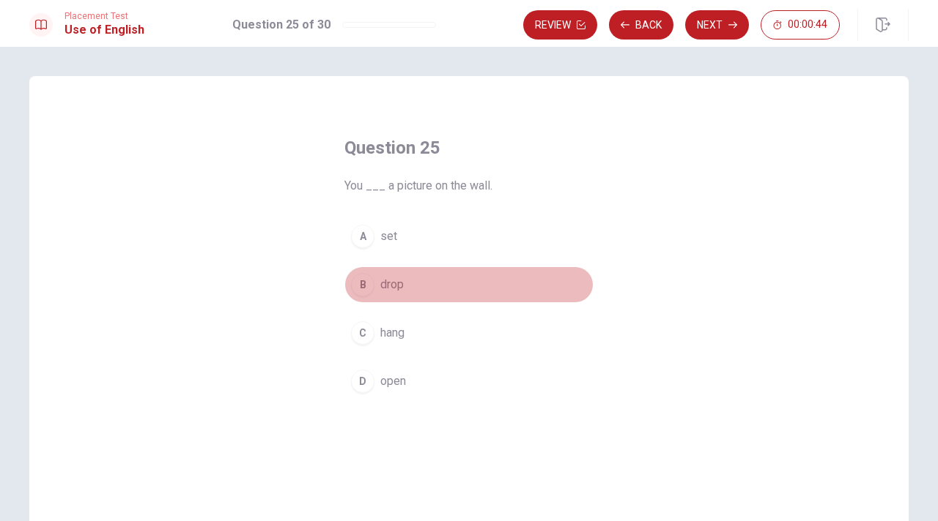
click at [356, 289] on div "B" at bounding box center [362, 284] width 23 height 23
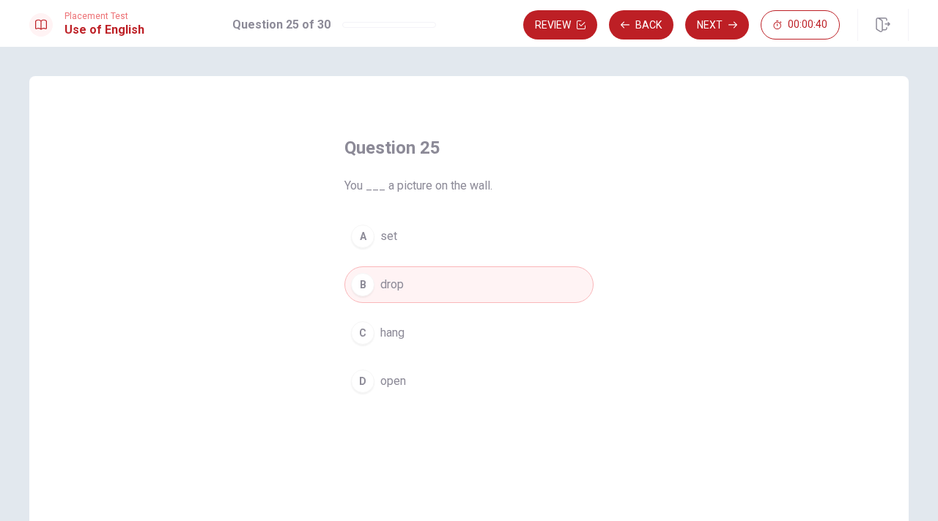
click at [355, 339] on div "C" at bounding box center [362, 333] width 23 height 23
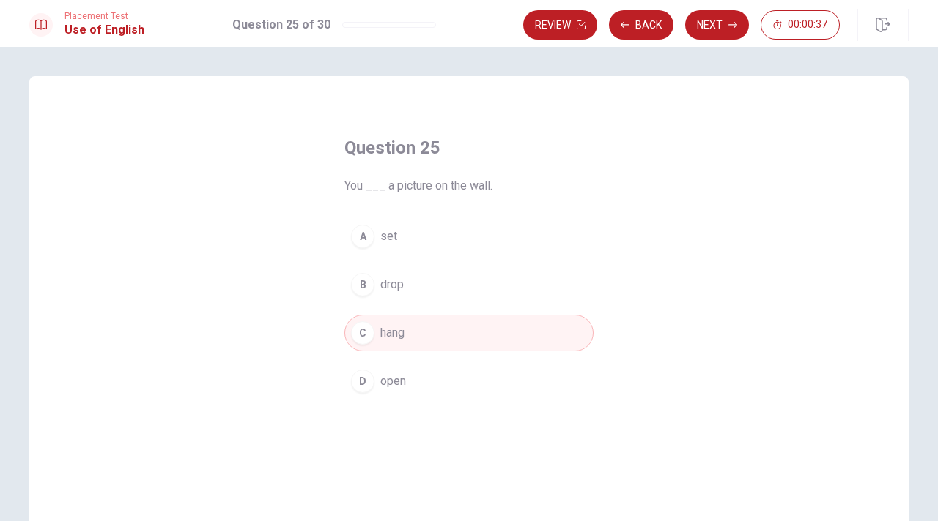
click at [705, 24] on button "Next" at bounding box center [717, 24] width 64 height 29
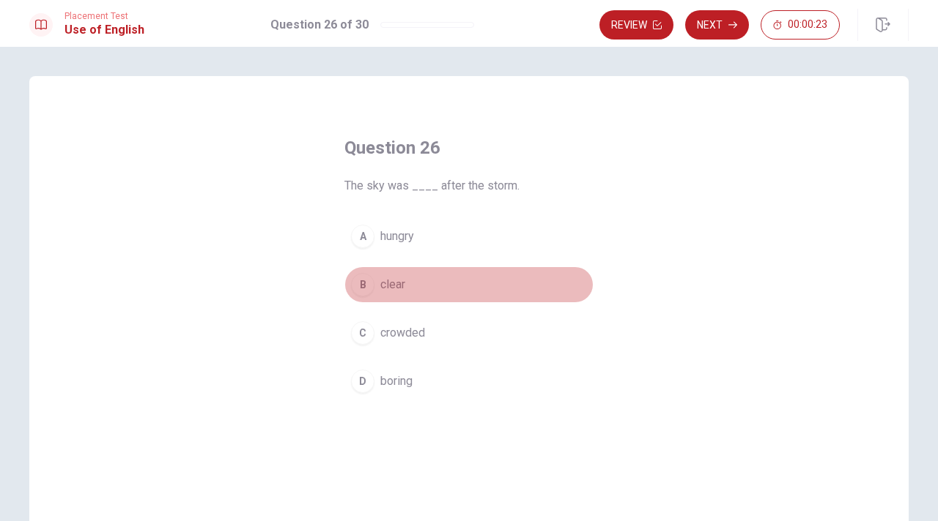
click at [358, 286] on div "B" at bounding box center [362, 284] width 23 height 23
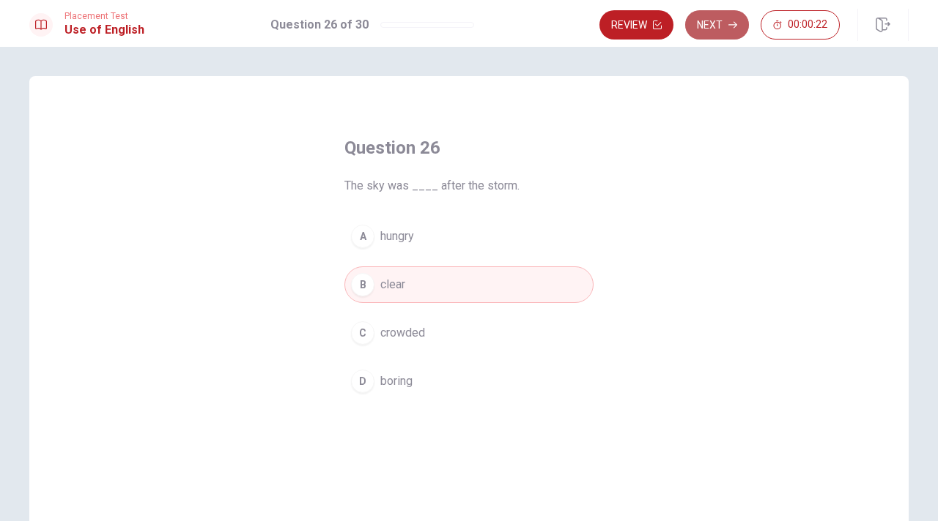
click at [708, 25] on button "Next" at bounding box center [717, 24] width 64 height 29
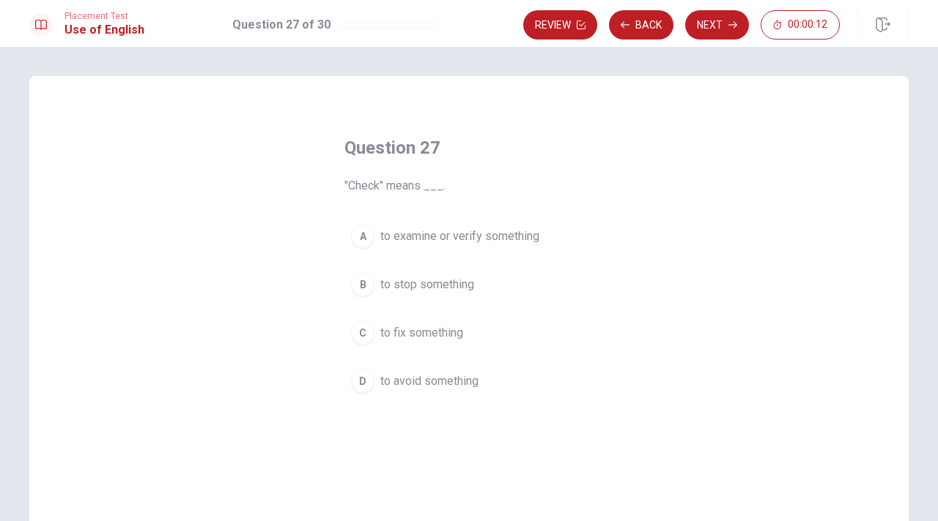
click at [357, 242] on div "A" at bounding box center [362, 236] width 23 height 23
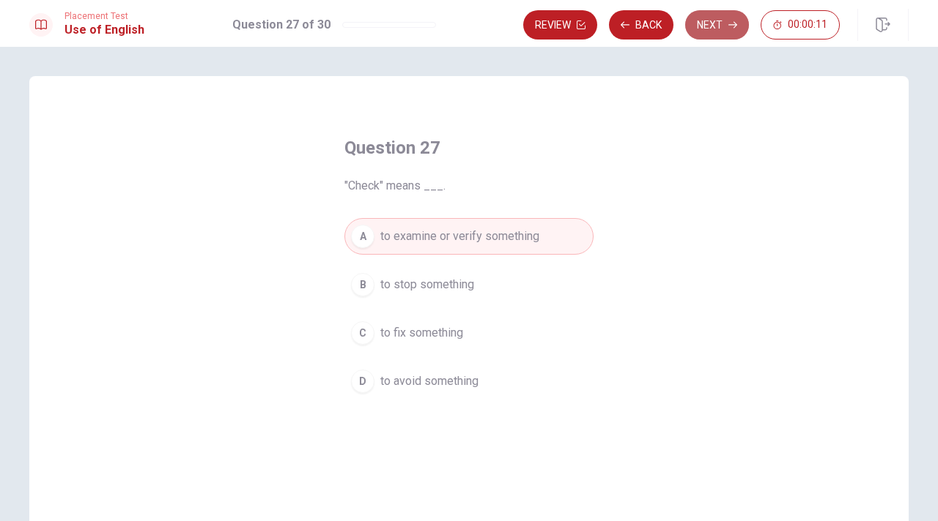
click at [713, 29] on button "Next" at bounding box center [717, 24] width 64 height 29
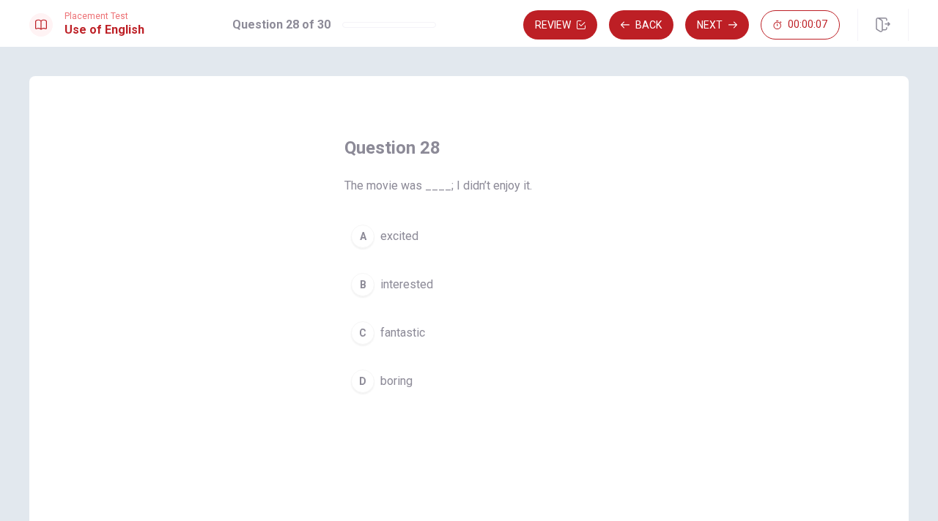
click at [388, 291] on span "interested" at bounding box center [406, 285] width 53 height 18
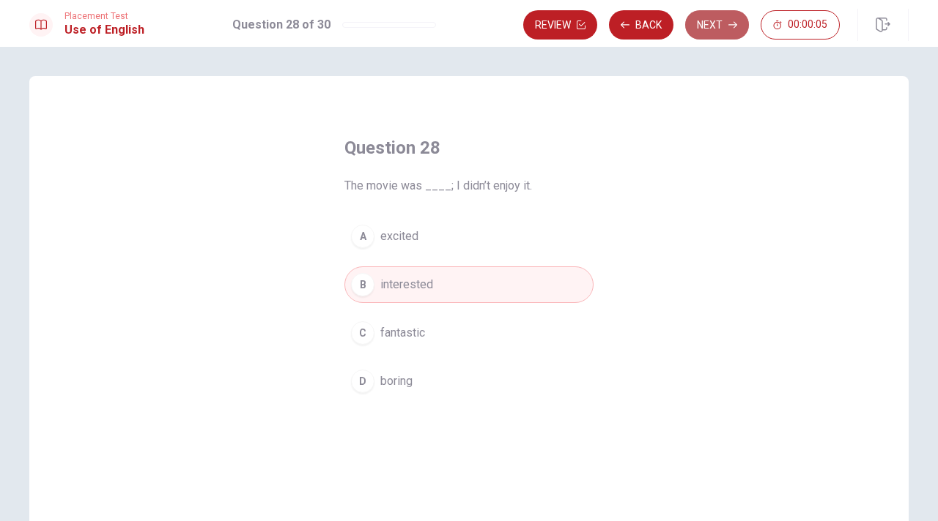
click at [710, 26] on button "Next" at bounding box center [717, 24] width 64 height 29
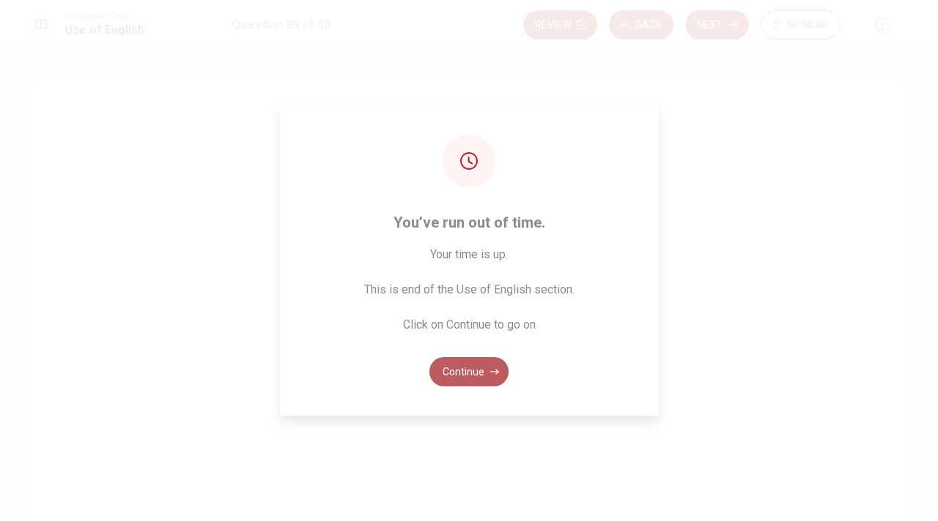
click at [470, 373] on button "Continue" at bounding box center [468, 371] width 79 height 29
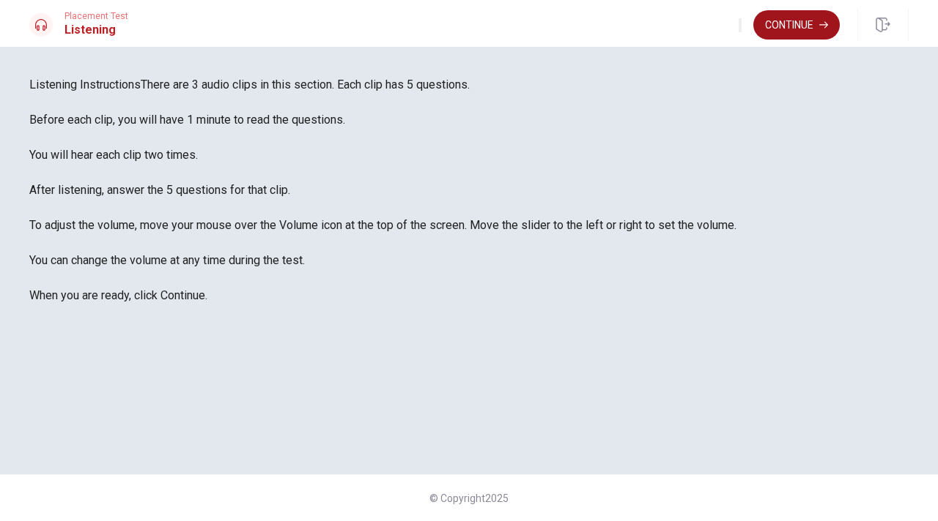
click at [783, 21] on button "Continue" at bounding box center [796, 24] width 86 height 29
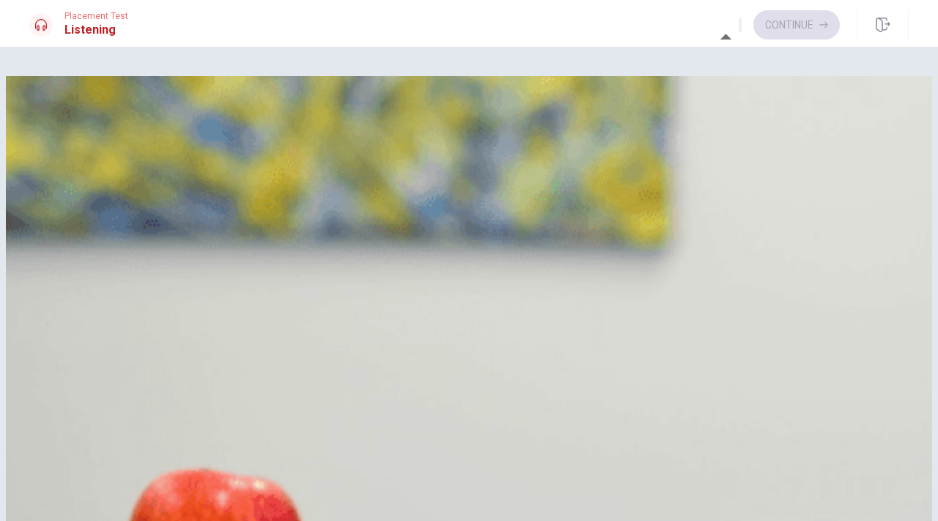
click at [740, 29] on icon "button" at bounding box center [740, 29] width 0 height 0
click at [474, 147] on button "A He is very gentle" at bounding box center [468, 147] width 879 height 37
click at [155, 430] on span "[PERSON_NAME]" at bounding box center [110, 439] width 90 height 18
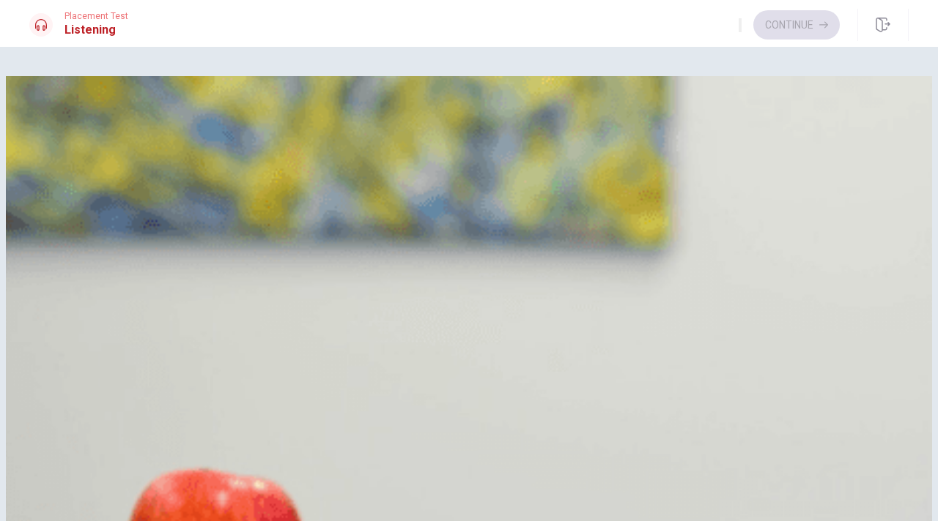
scroll to position [73, 0]
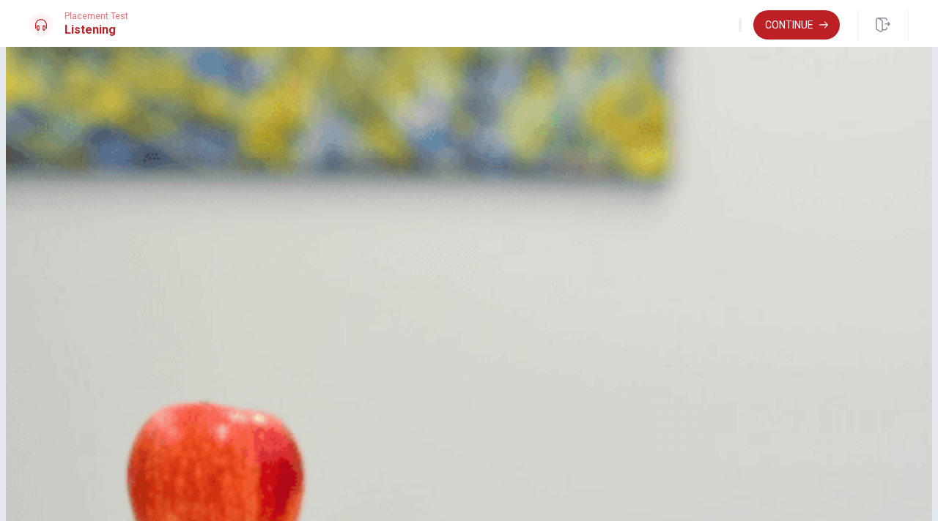
scroll to position [73, 0]
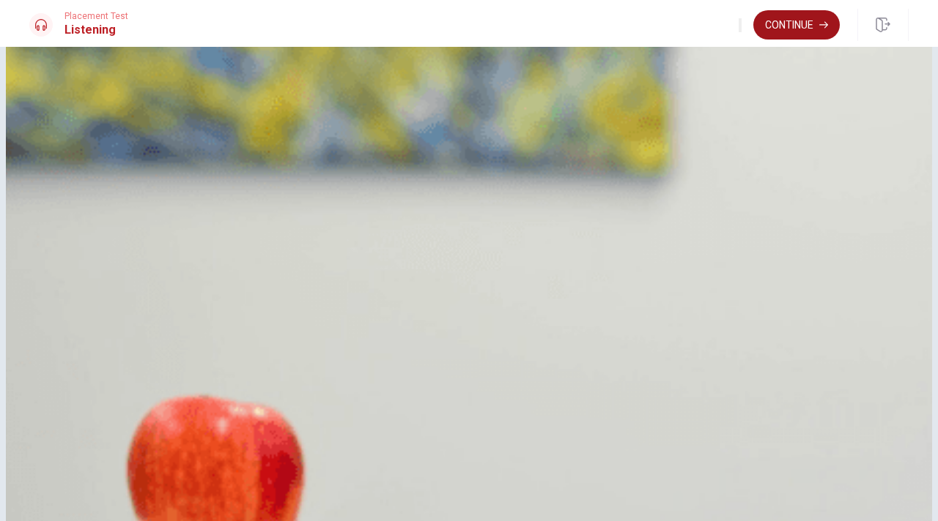
click at [782, 26] on button "Continue" at bounding box center [796, 24] width 86 height 29
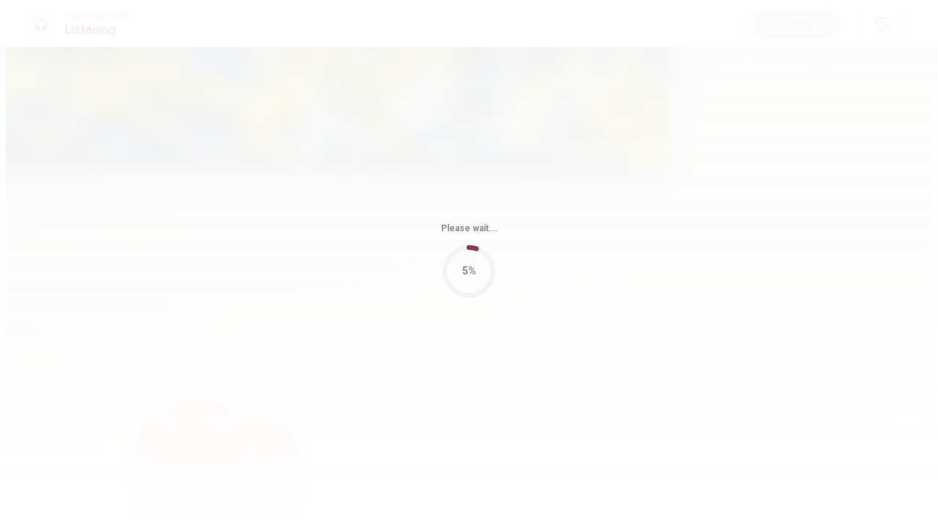
type input "61"
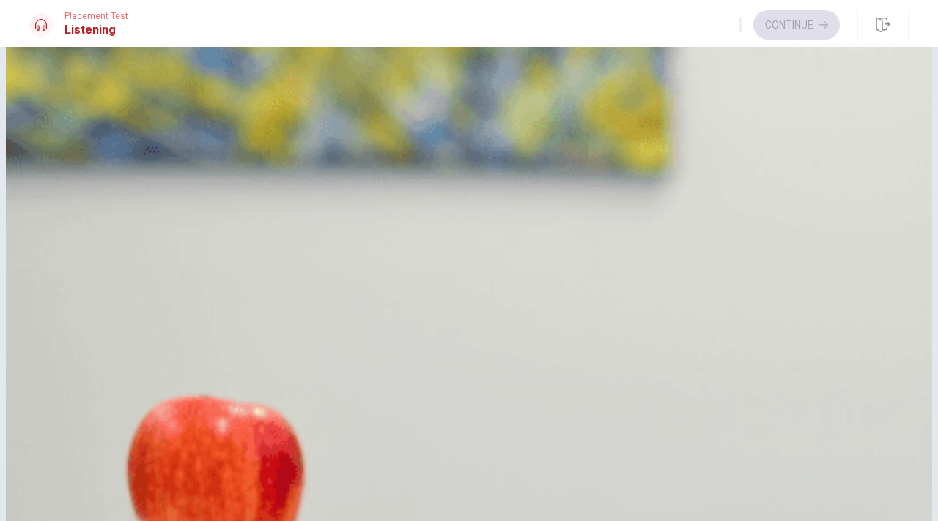
scroll to position [1366, 0]
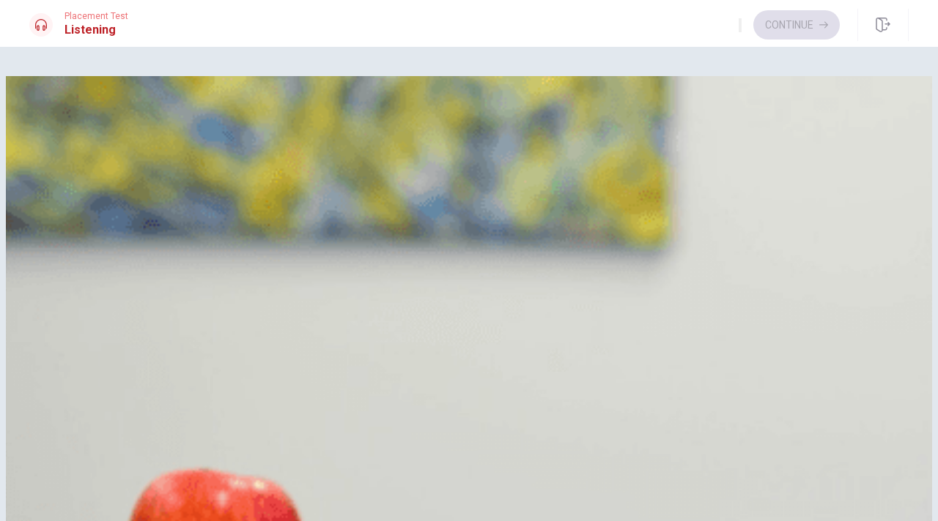
click at [59, 269] on div "D" at bounding box center [47, 256] width 23 height 23
click at [59, 354] on div "B" at bounding box center [47, 365] width 23 height 23
click at [787, 29] on button "Continue" at bounding box center [796, 24] width 86 height 29
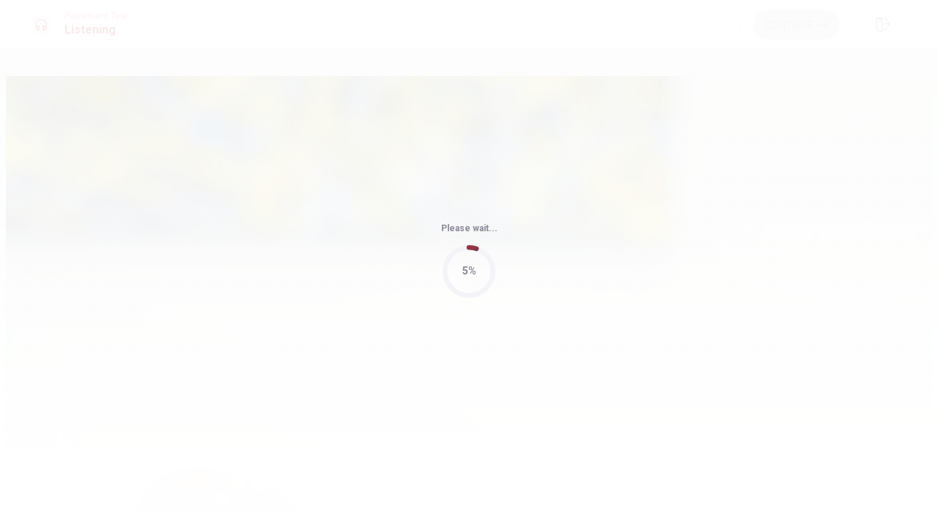
type input "52"
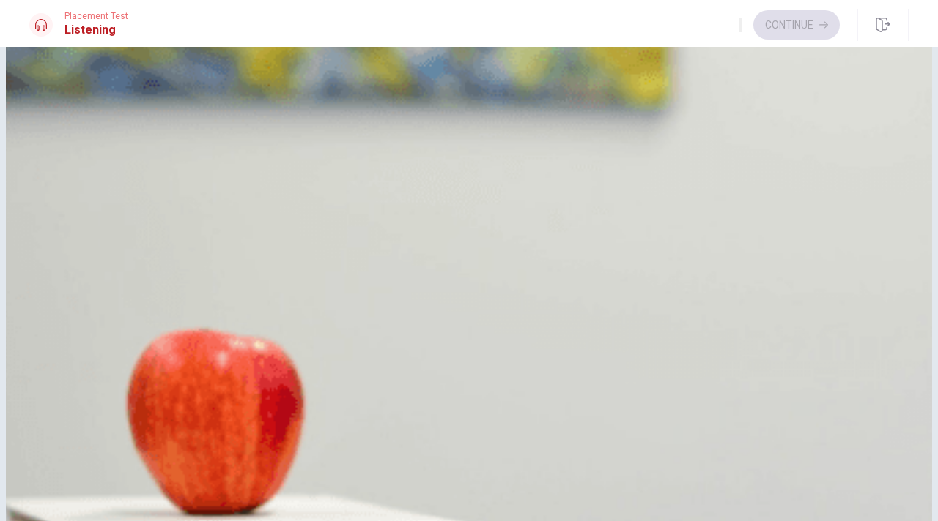
scroll to position [1366, 0]
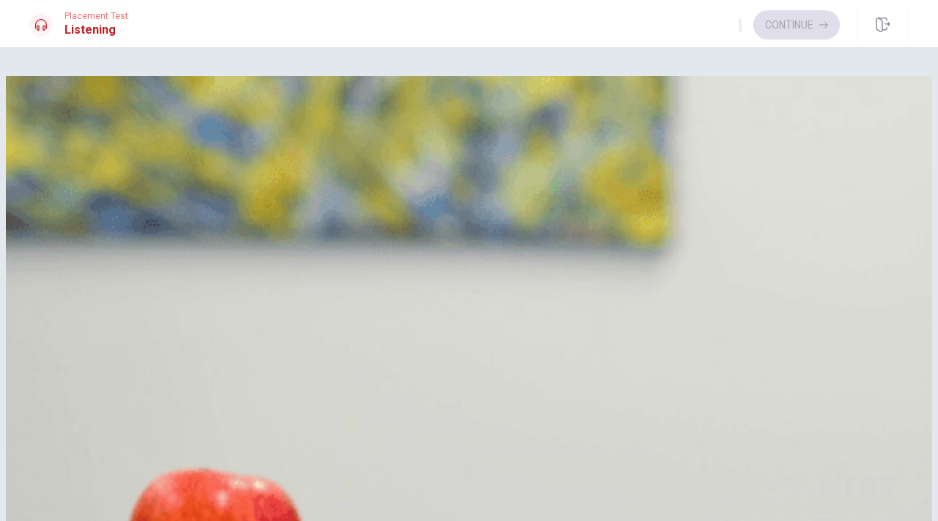
click at [59, 196] on div "B" at bounding box center [47, 183] width 23 height 23
click at [235, 357] on span "It takes too much time to prepare" at bounding box center [150, 366] width 170 height 18
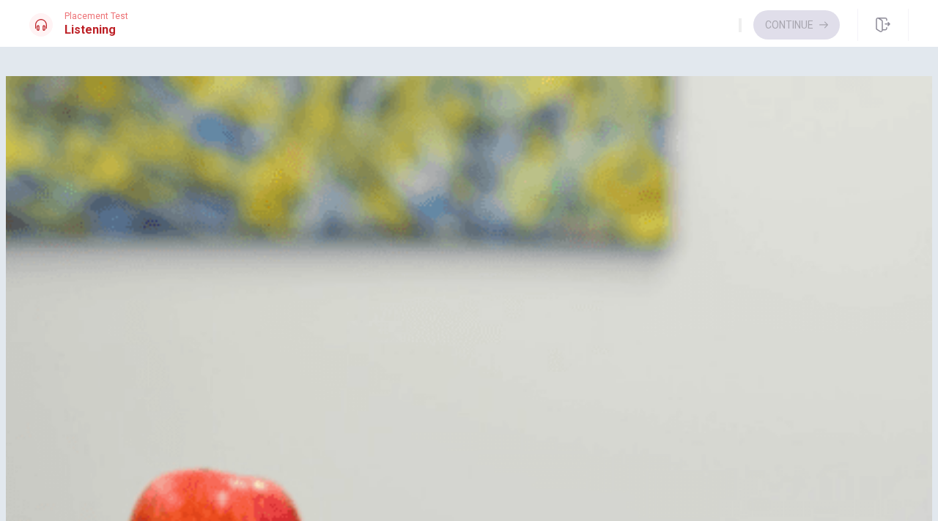
scroll to position [1099, 0]
click at [795, 25] on button "Continue" at bounding box center [796, 24] width 86 height 29
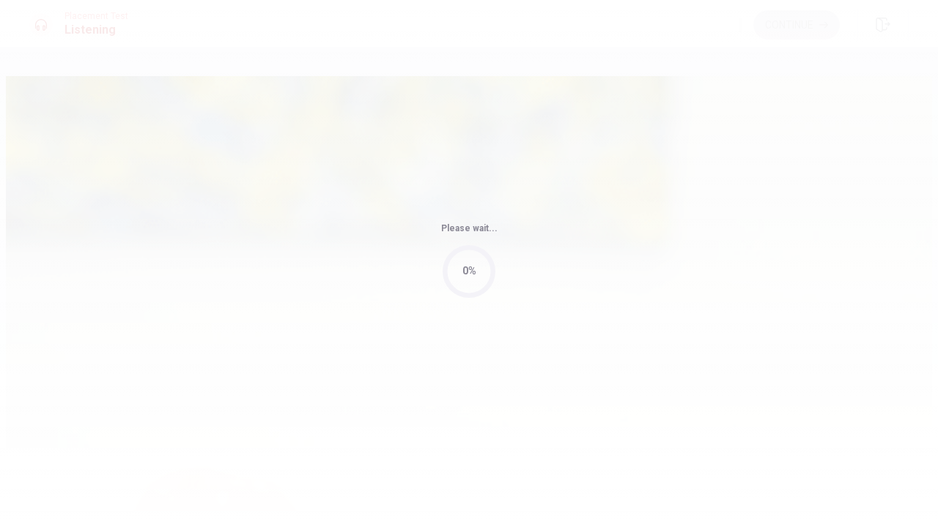
type input "72"
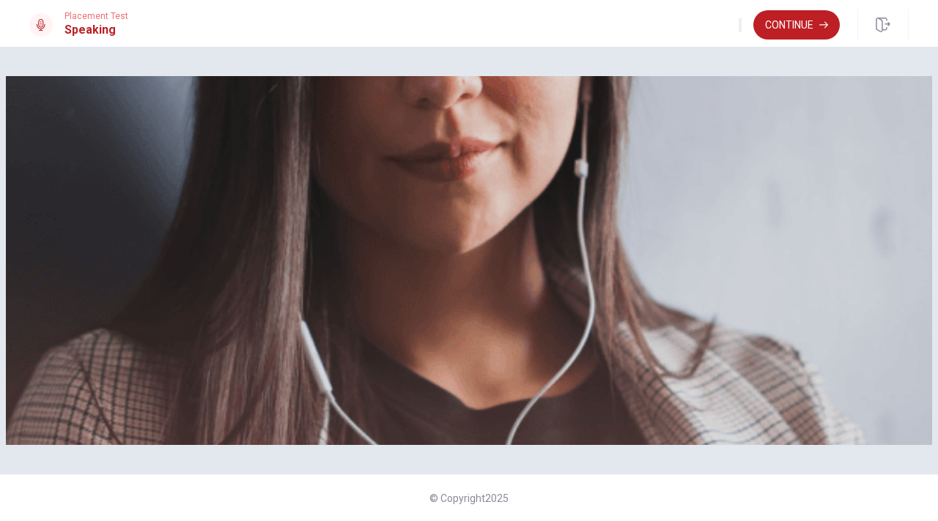
scroll to position [73, 0]
click at [799, 26] on button "Continue" at bounding box center [796, 24] width 86 height 29
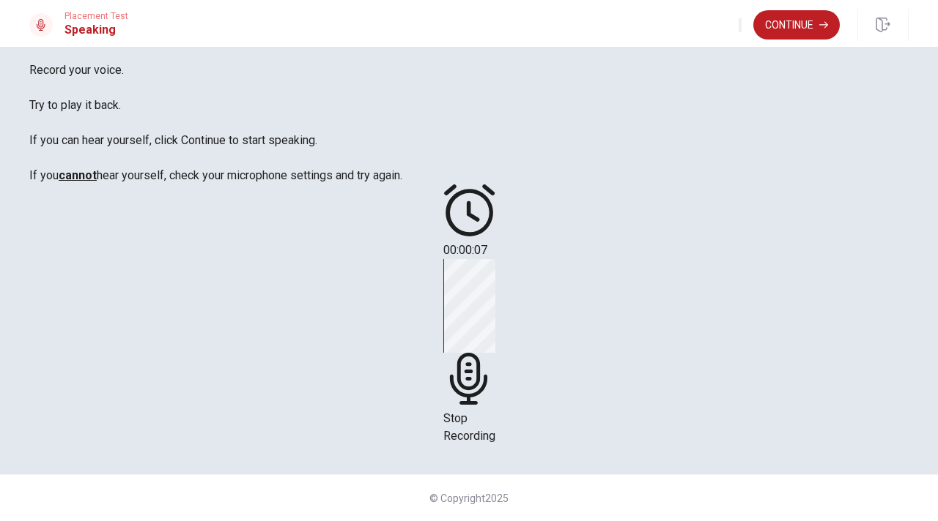
click at [495, 412] on span "Stop Recording" at bounding box center [469, 427] width 52 height 31
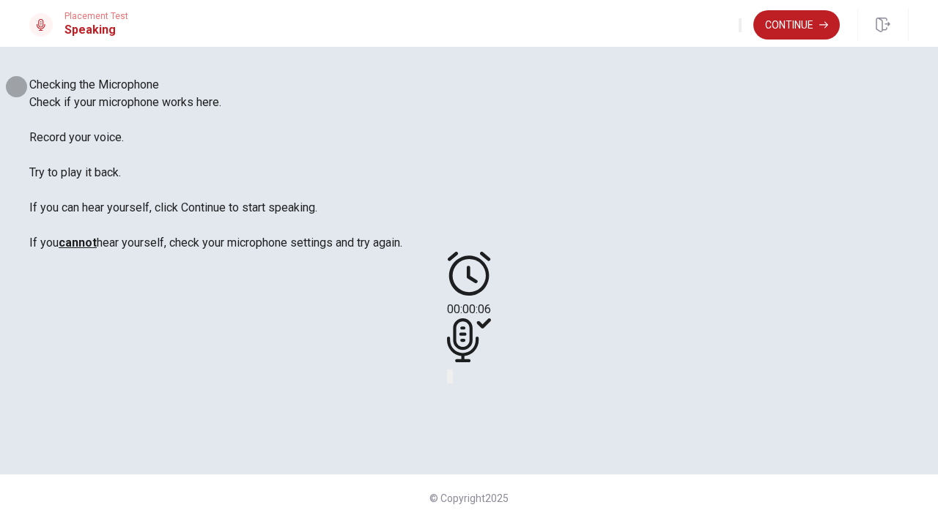
click at [467, 396] on icon "Play Audio" at bounding box center [460, 389] width 14 height 18
click at [792, 29] on button "Continue" at bounding box center [796, 24] width 86 height 29
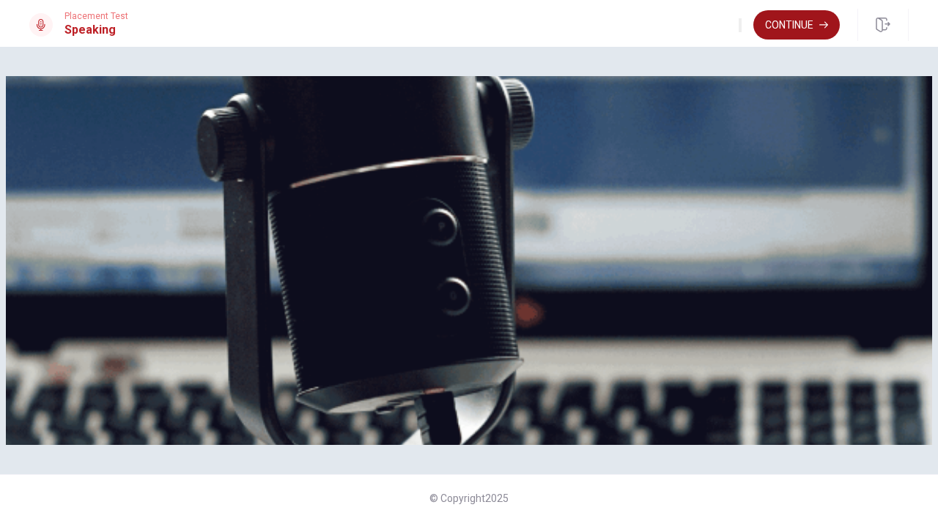
click at [795, 26] on button "Continue" at bounding box center [796, 24] width 86 height 29
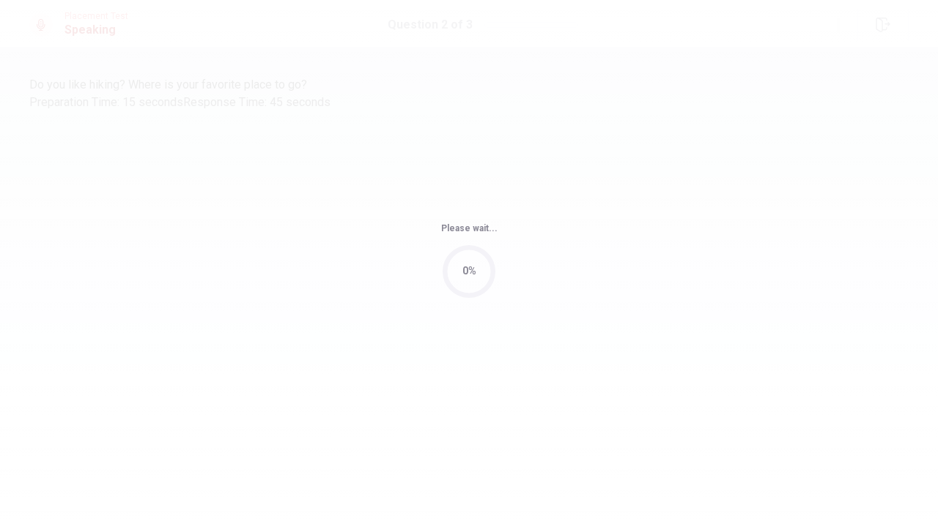
scroll to position [0, 0]
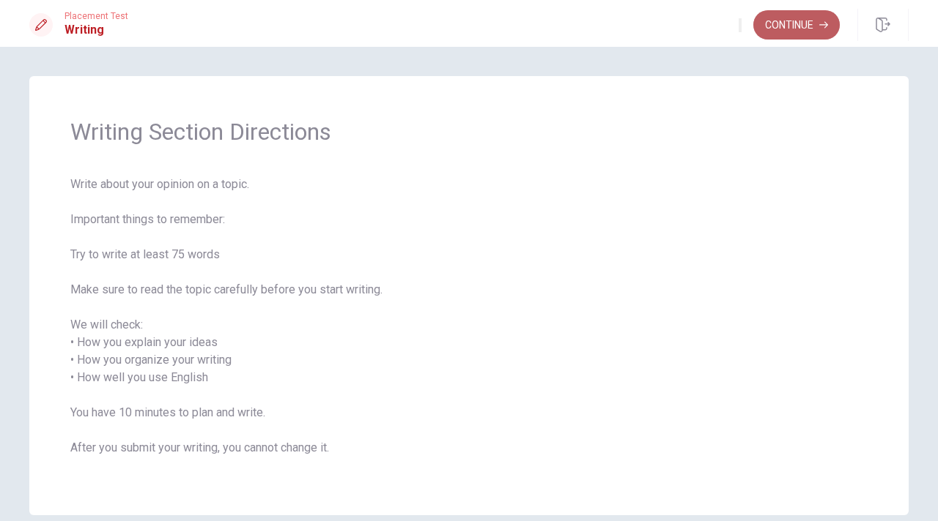
click at [784, 27] on button "Continue" at bounding box center [796, 24] width 86 height 29
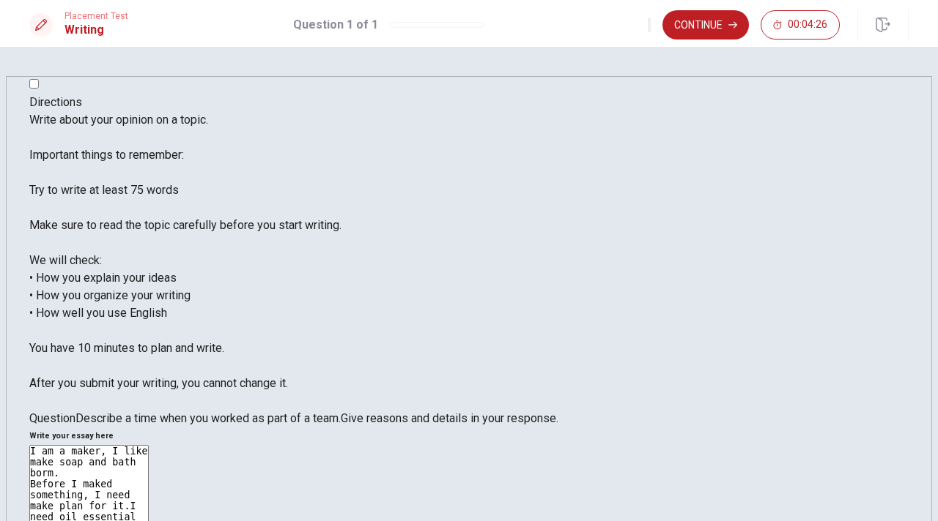
drag, startPoint x: 584, startPoint y: 181, endPoint x: 524, endPoint y: 187, distance: 61.1
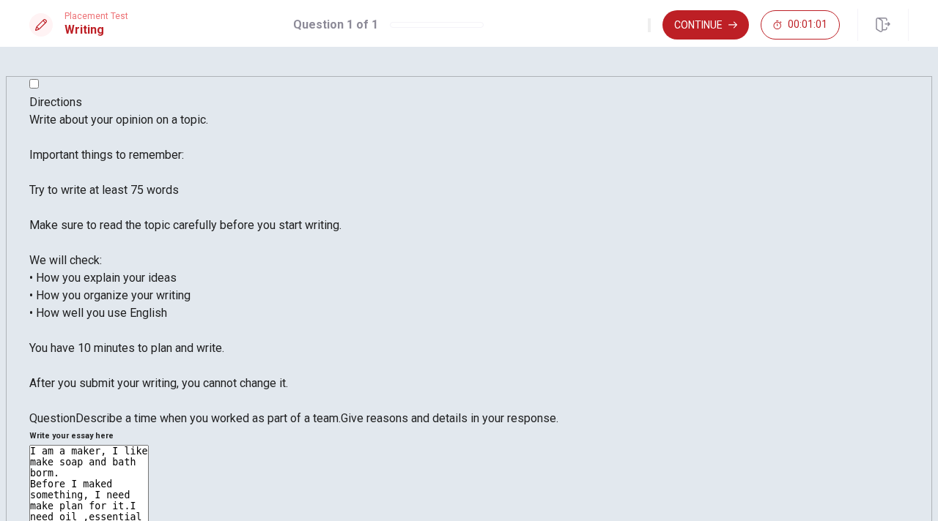
drag, startPoint x: 634, startPoint y: 167, endPoint x: 582, endPoint y: 167, distance: 52.7
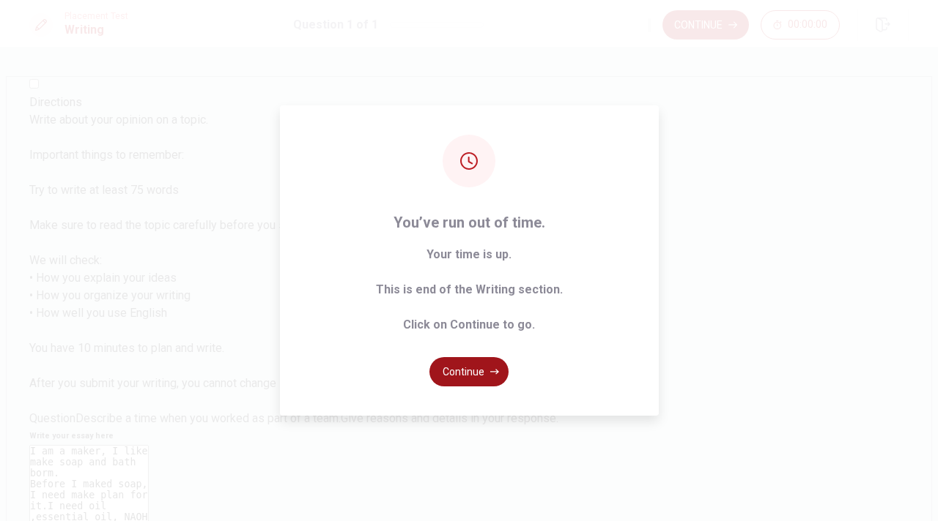
type textarea "I am a maker, I like make soap and bath borm. Before I maked soap, I need make …"
click at [472, 357] on button "Continue" at bounding box center [468, 371] width 79 height 29
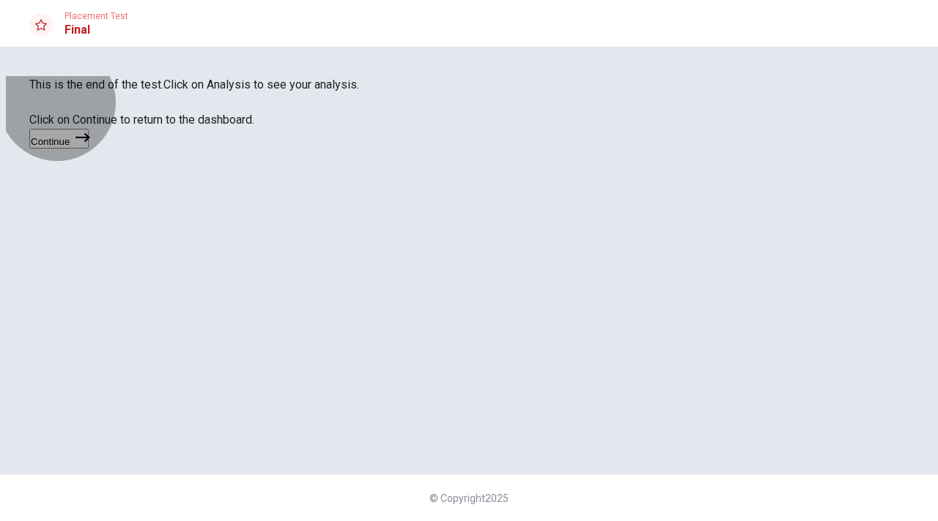
click at [89, 149] on button "Continue" at bounding box center [58, 139] width 59 height 20
